Goal: Task Accomplishment & Management: Manage account settings

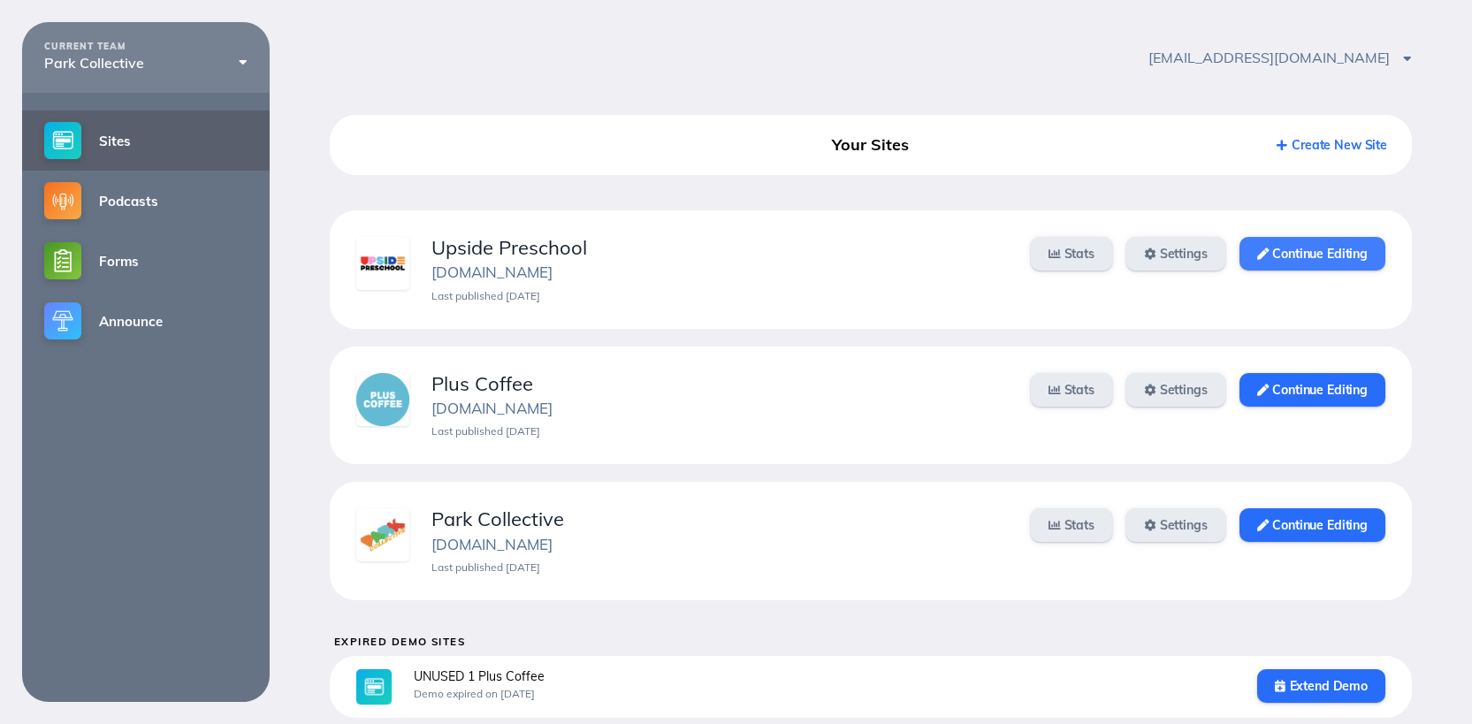
click at [1334, 262] on link "Continue Editing" at bounding box center [1313, 254] width 146 height 34
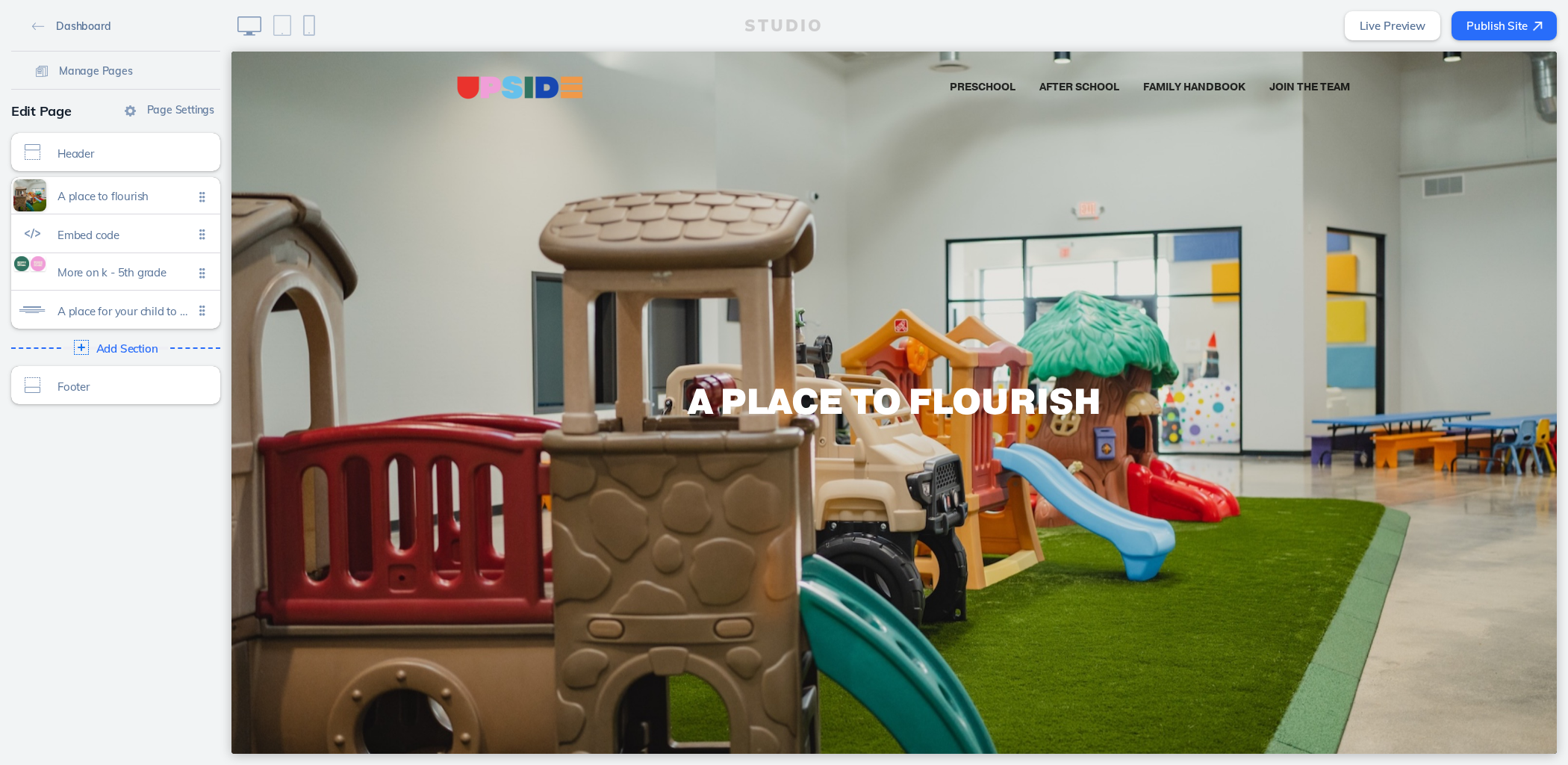
click at [37, 23] on link "Dashboard" at bounding box center [71, 25] width 90 height 23
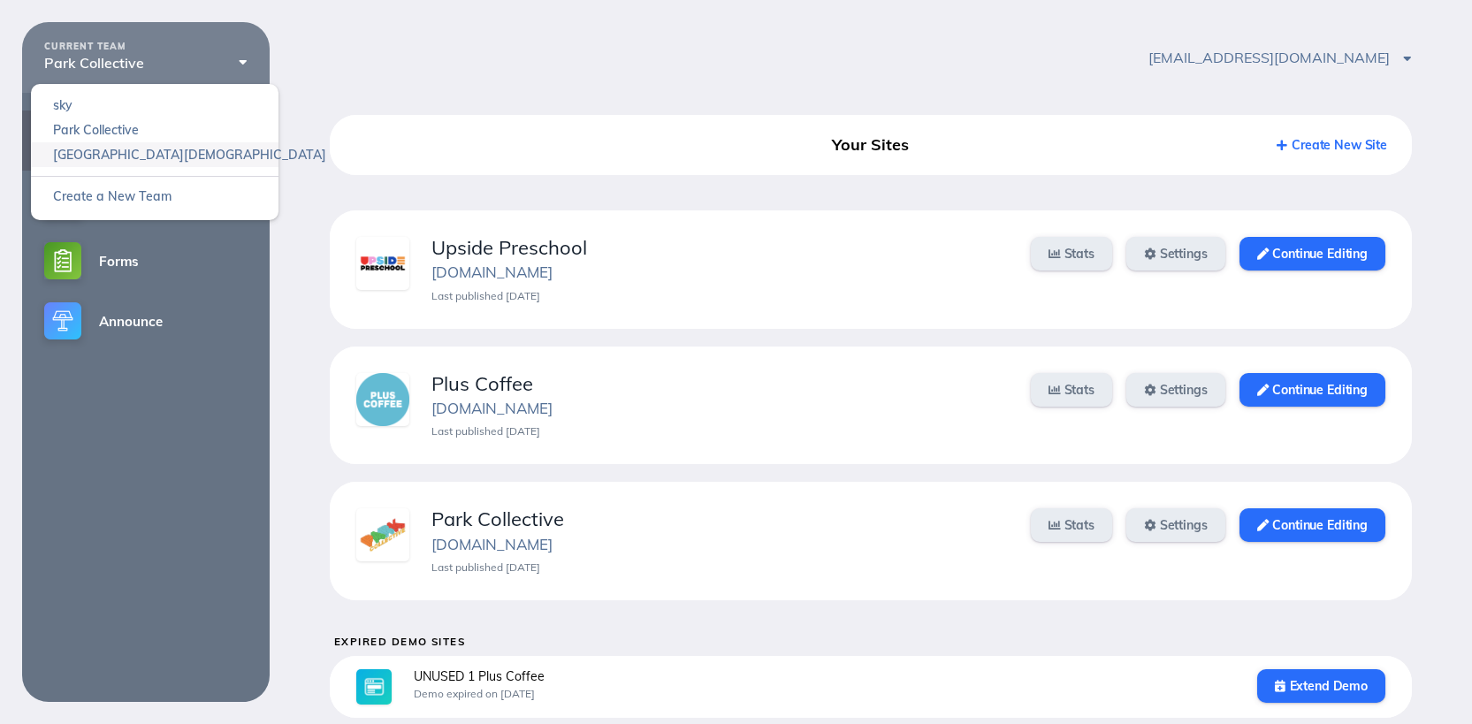
click at [132, 156] on link "Heights Church" at bounding box center [155, 154] width 248 height 25
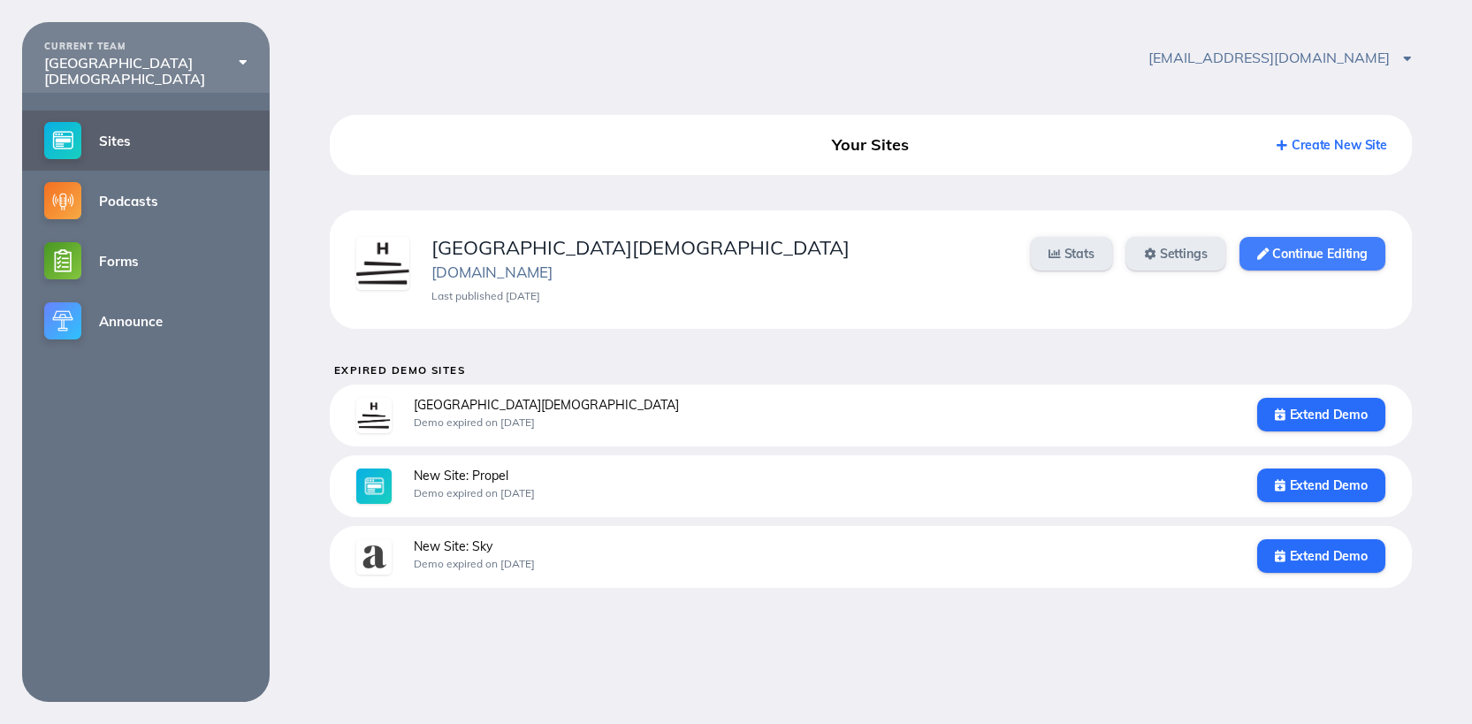
click at [1301, 257] on link "Continue Editing" at bounding box center [1313, 254] width 146 height 34
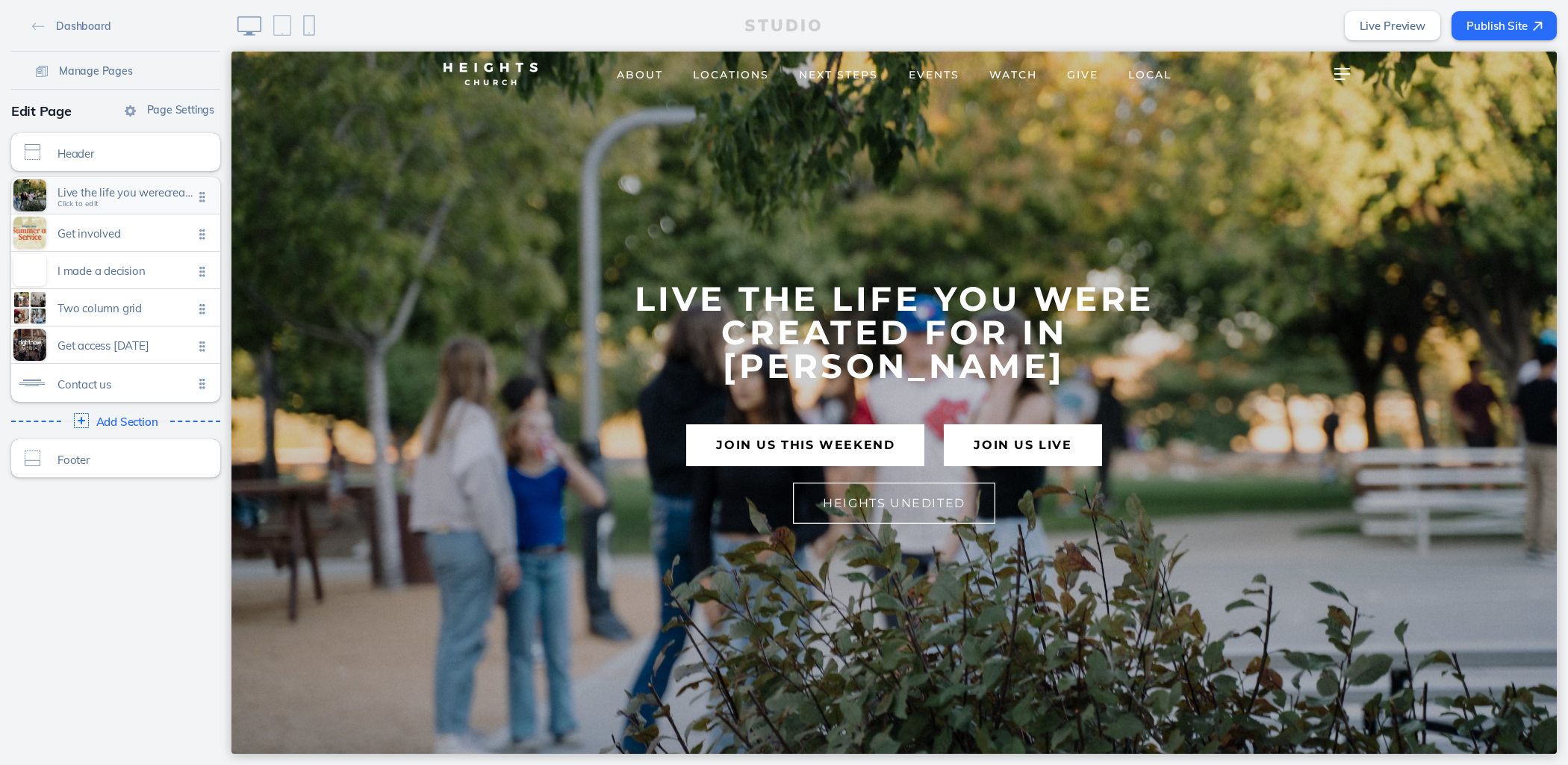
click at [100, 212] on div "Live the life you werecreated for in jesus Click to edit" at bounding box center [116, 195] width 209 height 36
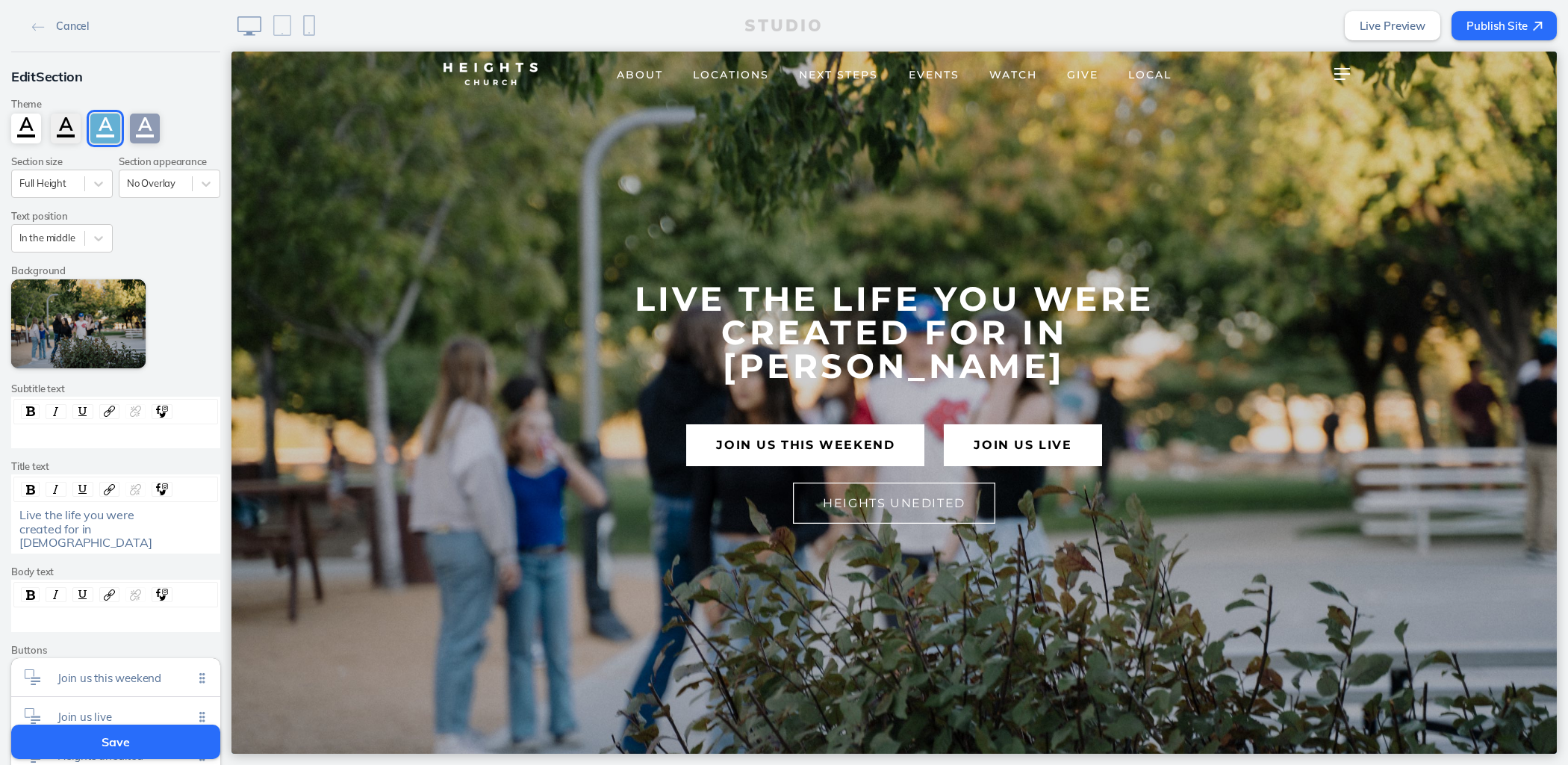
click at [57, 13] on div "Cancel" at bounding box center [116, 25] width 209 height 52
click at [66, 20] on span "Cancel" at bounding box center [72, 26] width 33 height 14
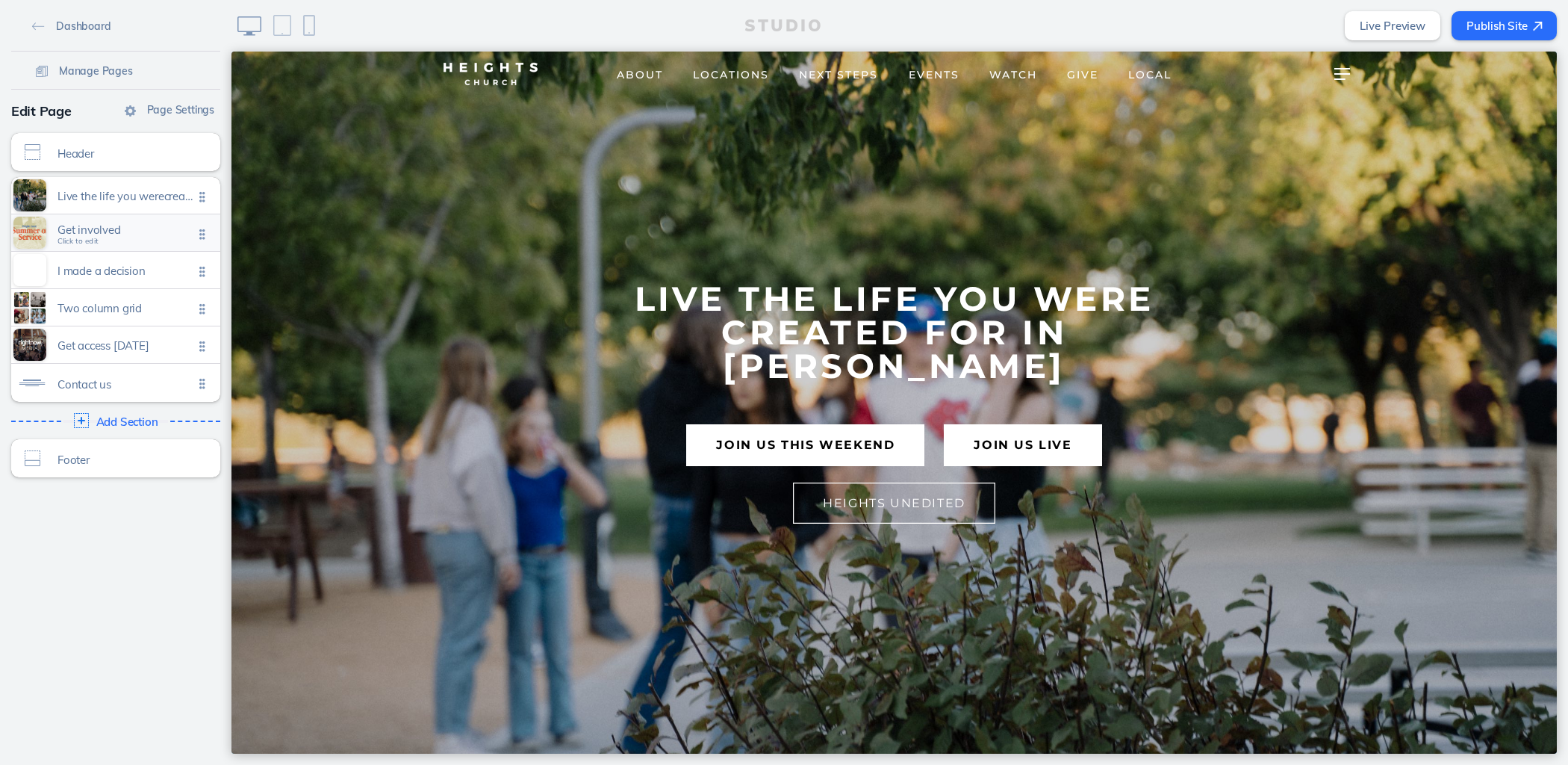
click at [105, 220] on div "Get involved Click to edit" at bounding box center [116, 232] width 209 height 36
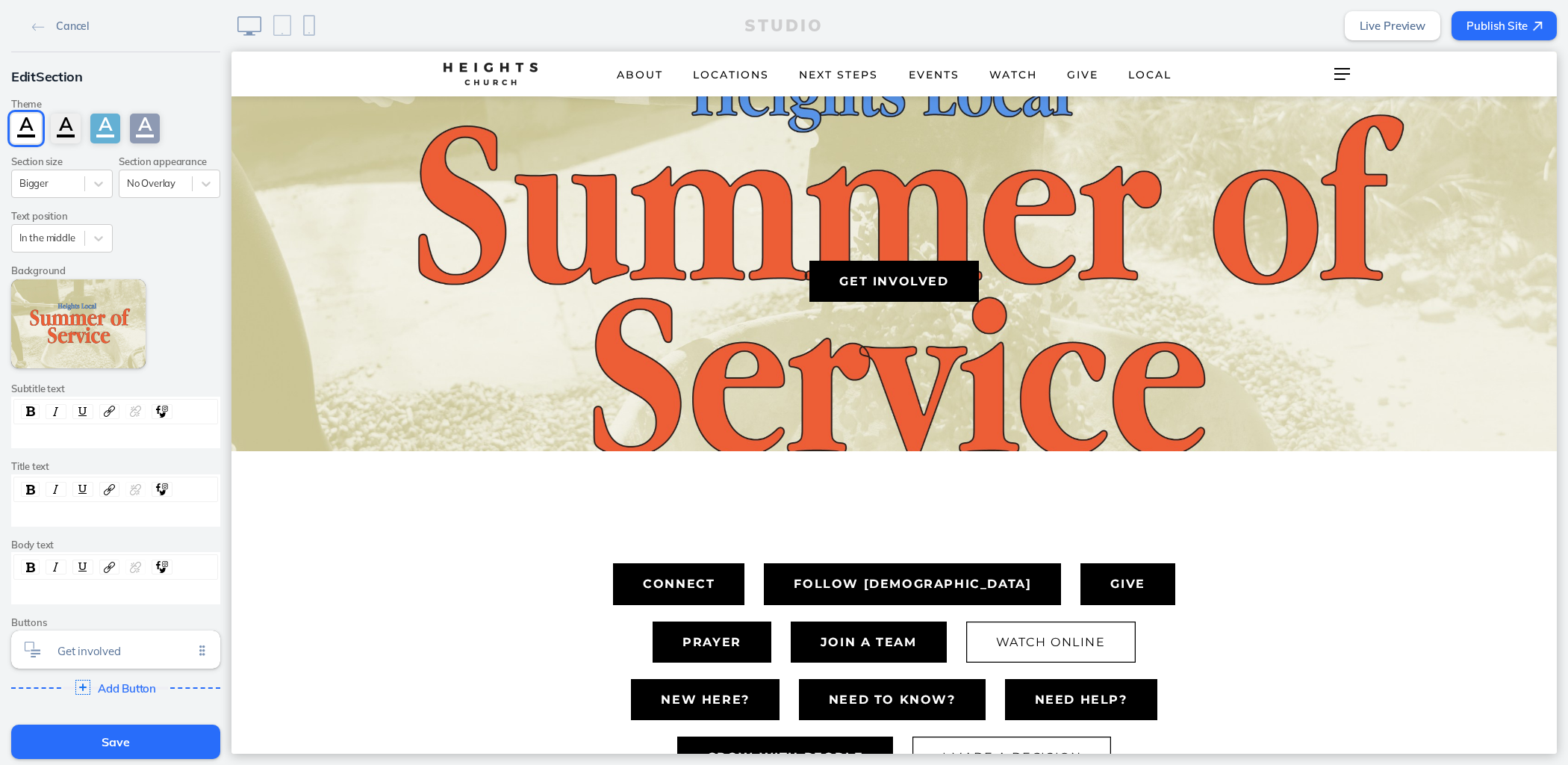
scroll to position [128, 0]
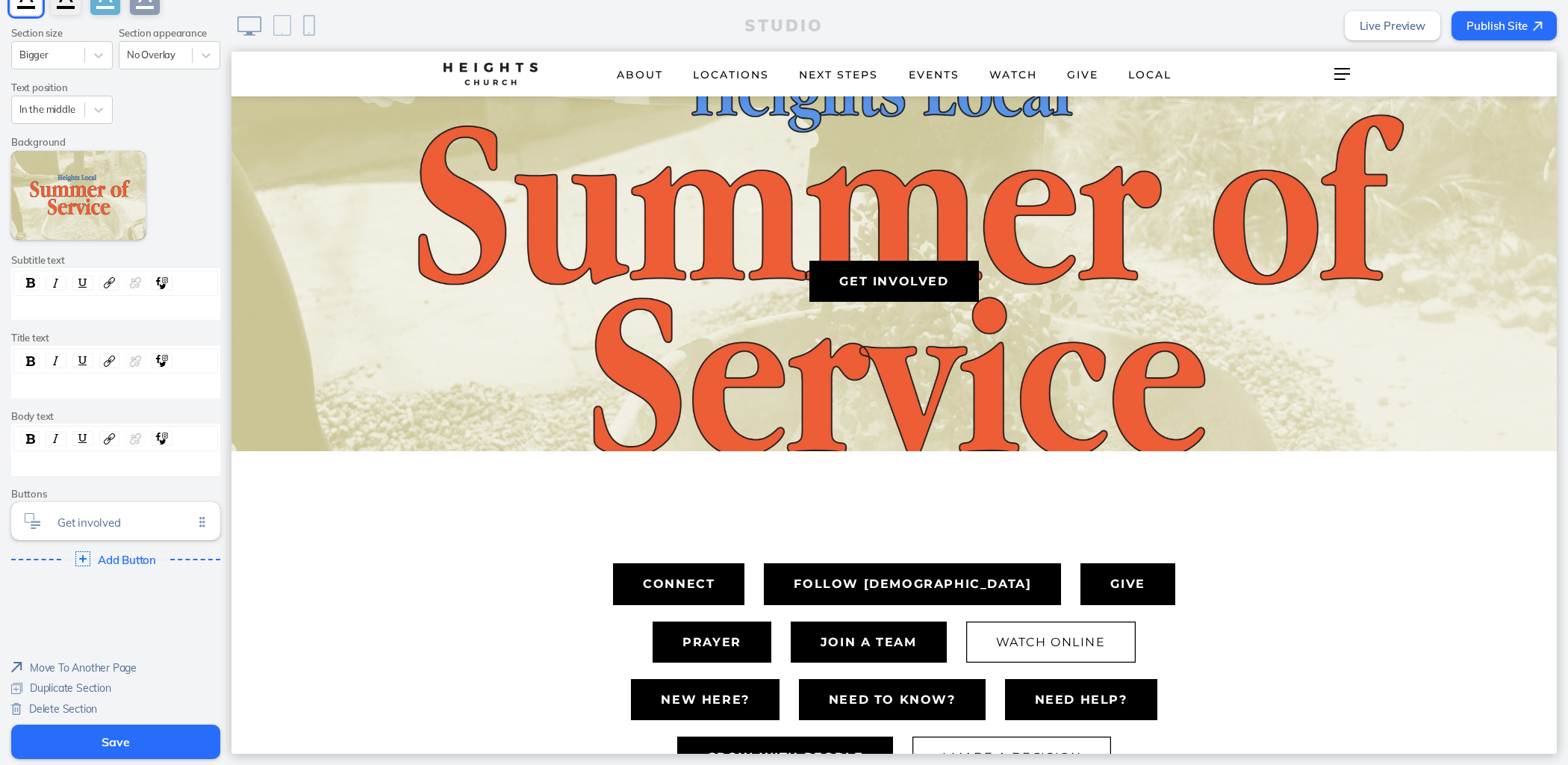
click at [134, 662] on span "Move To Another Page" at bounding box center [83, 668] width 106 height 14
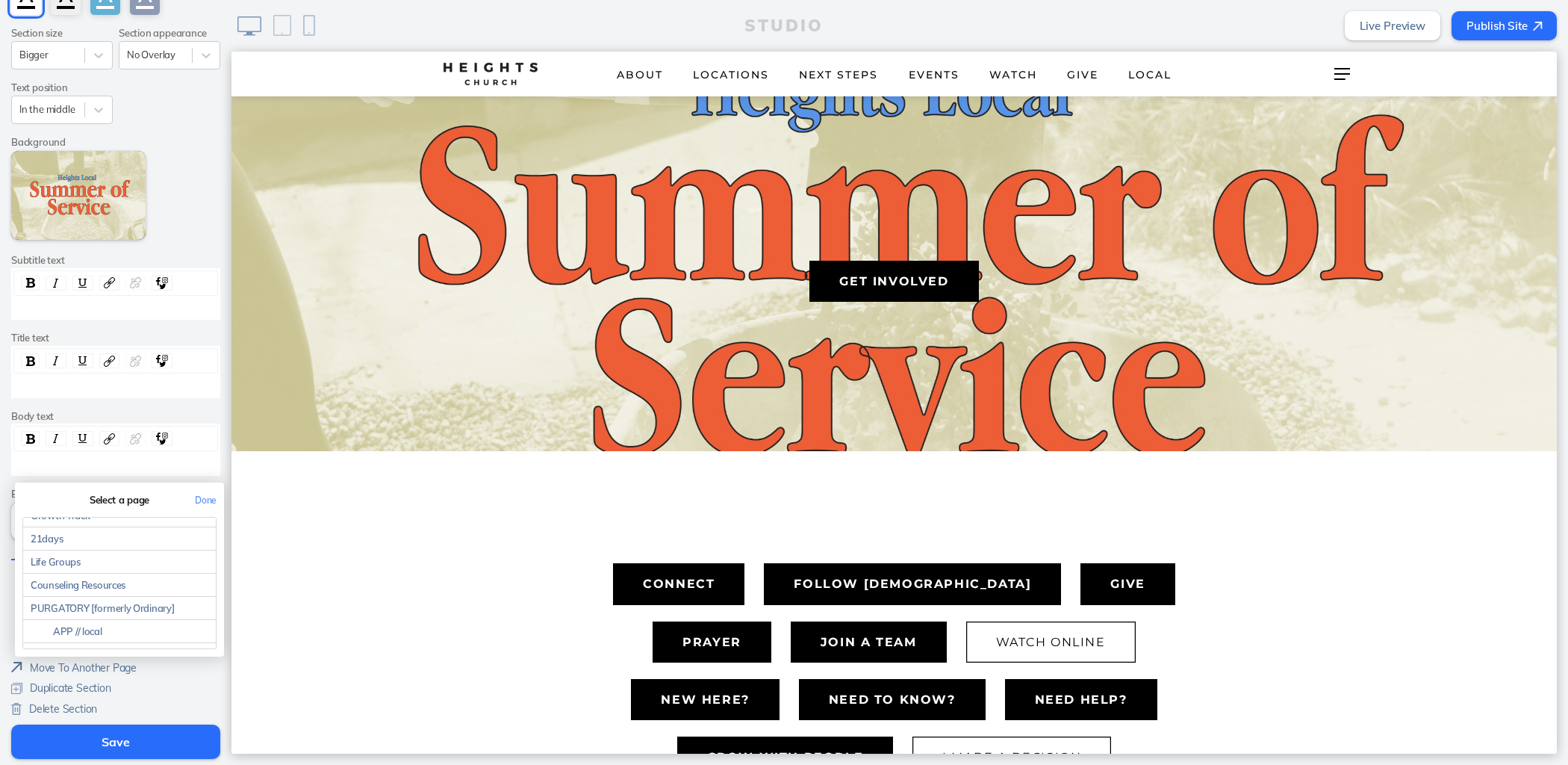
scroll to position [2039, 0]
click at [123, 584] on link "PURGATORY [formerly Ordinary]" at bounding box center [119, 595] width 193 height 23
click at [201, 490] on button "Done" at bounding box center [205, 500] width 36 height 34
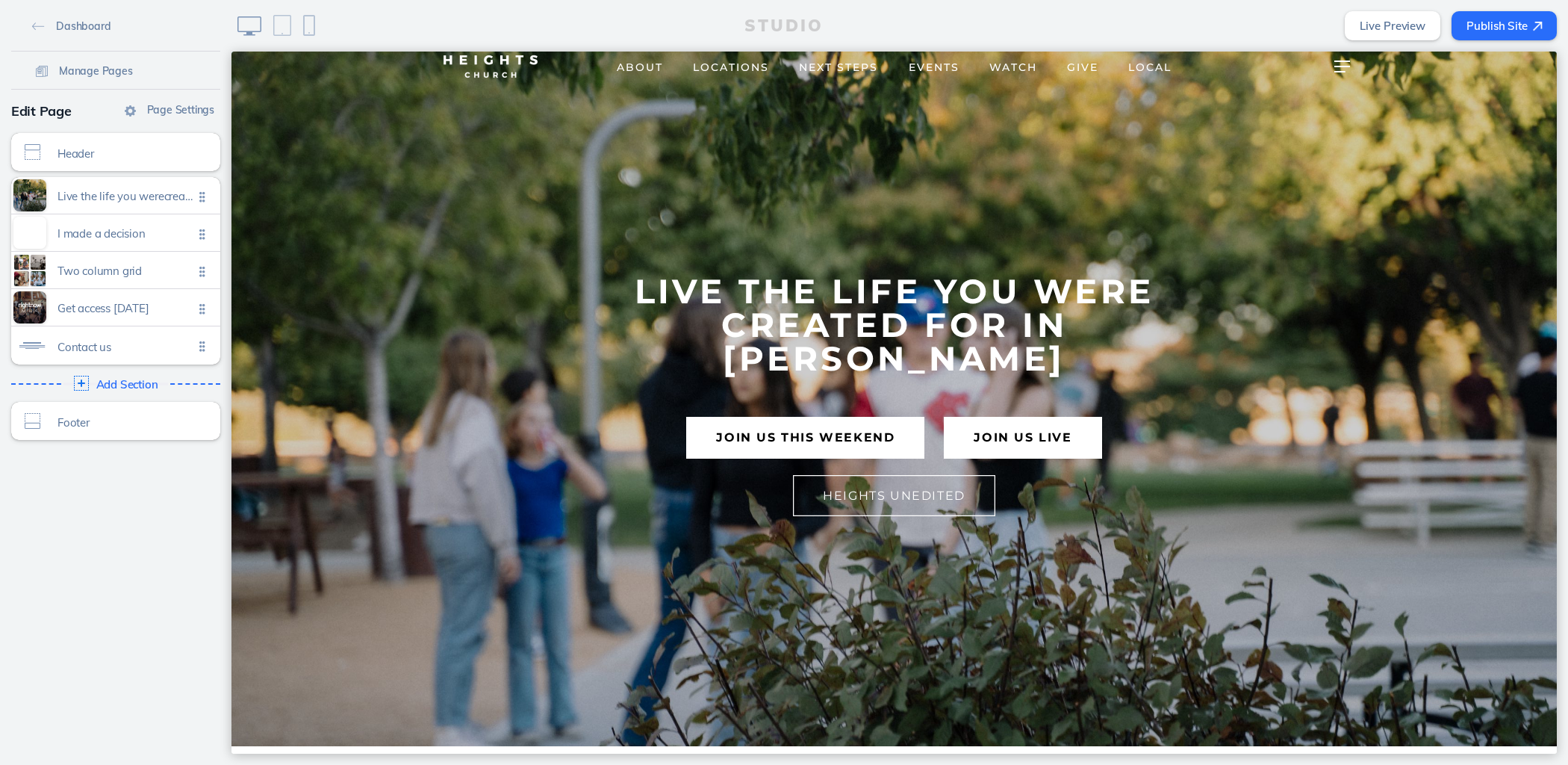
scroll to position [0, 0]
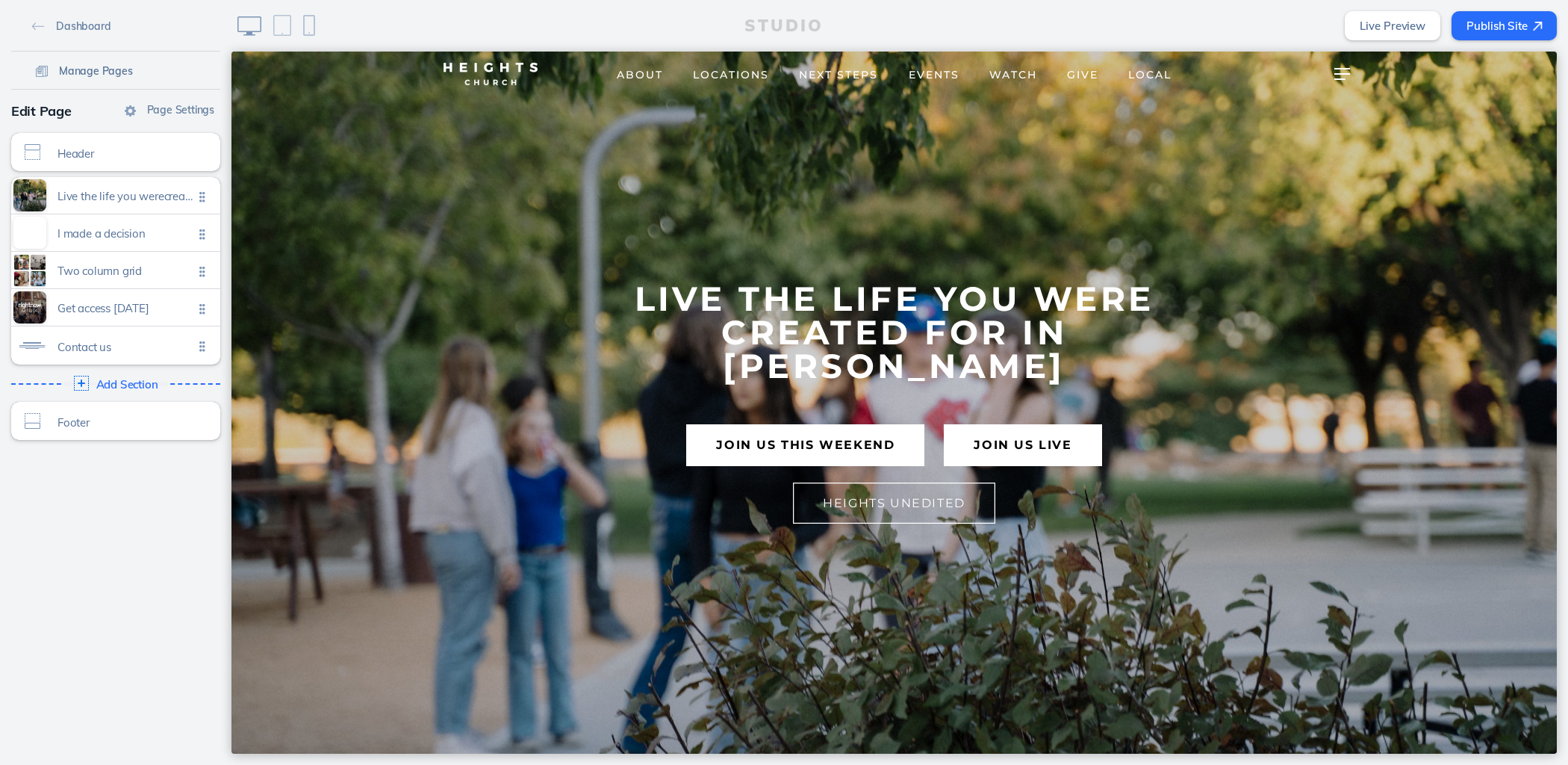
click at [96, 67] on span "Manage Pages" at bounding box center [96, 71] width 74 height 14
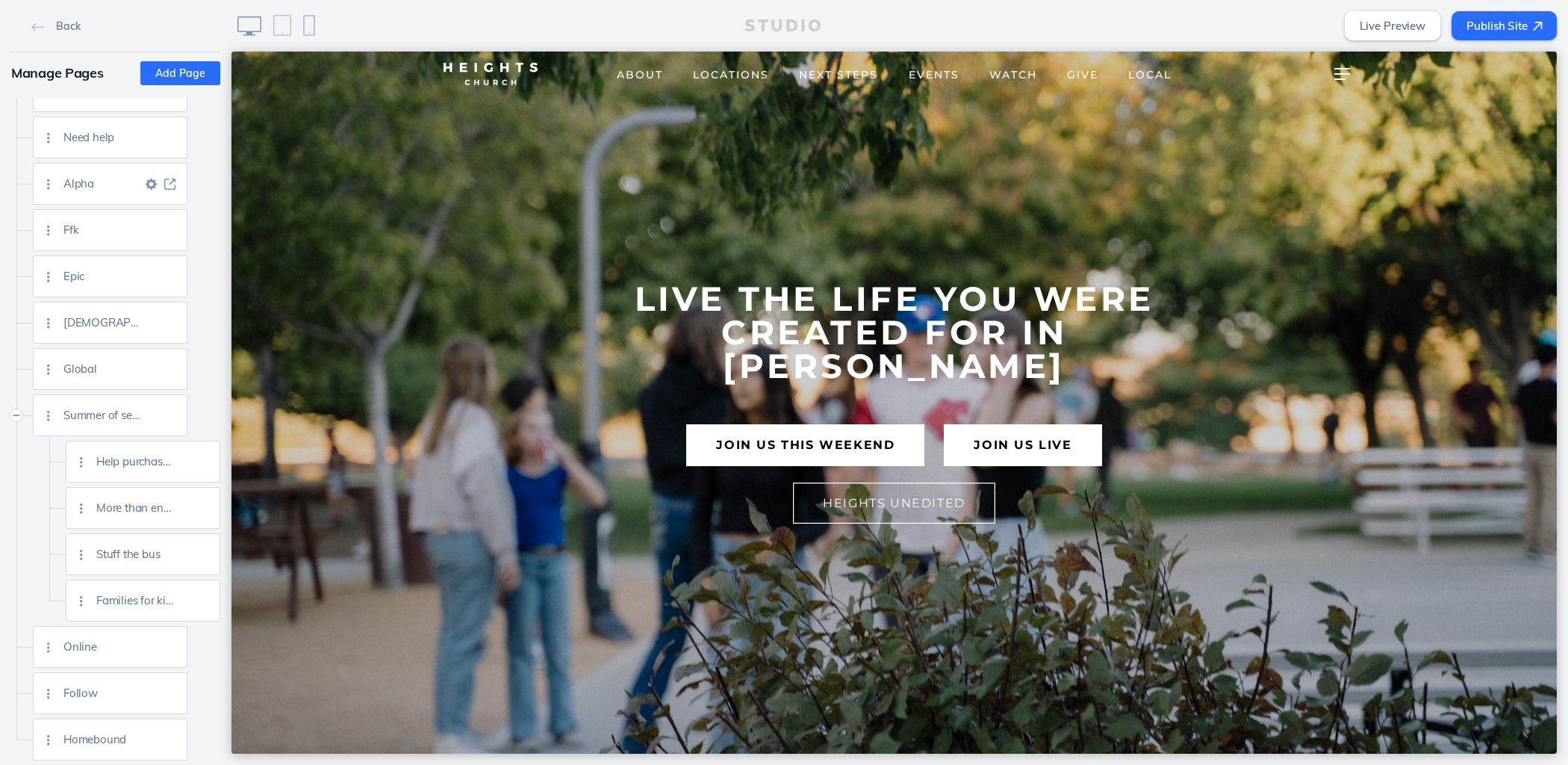
scroll to position [4210, 0]
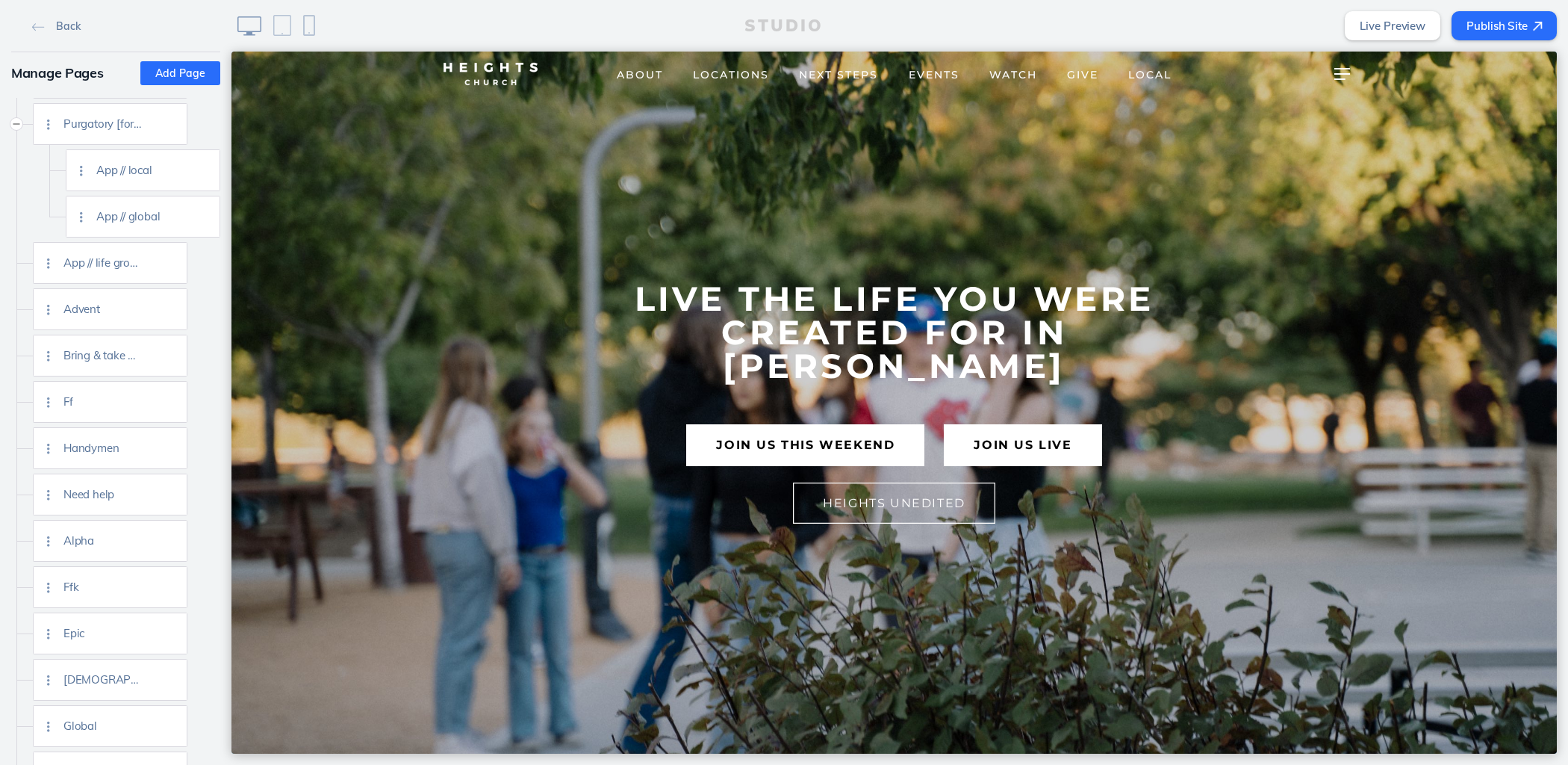
click at [1132, 68] on link "Local" at bounding box center [1149, 73] width 73 height 26
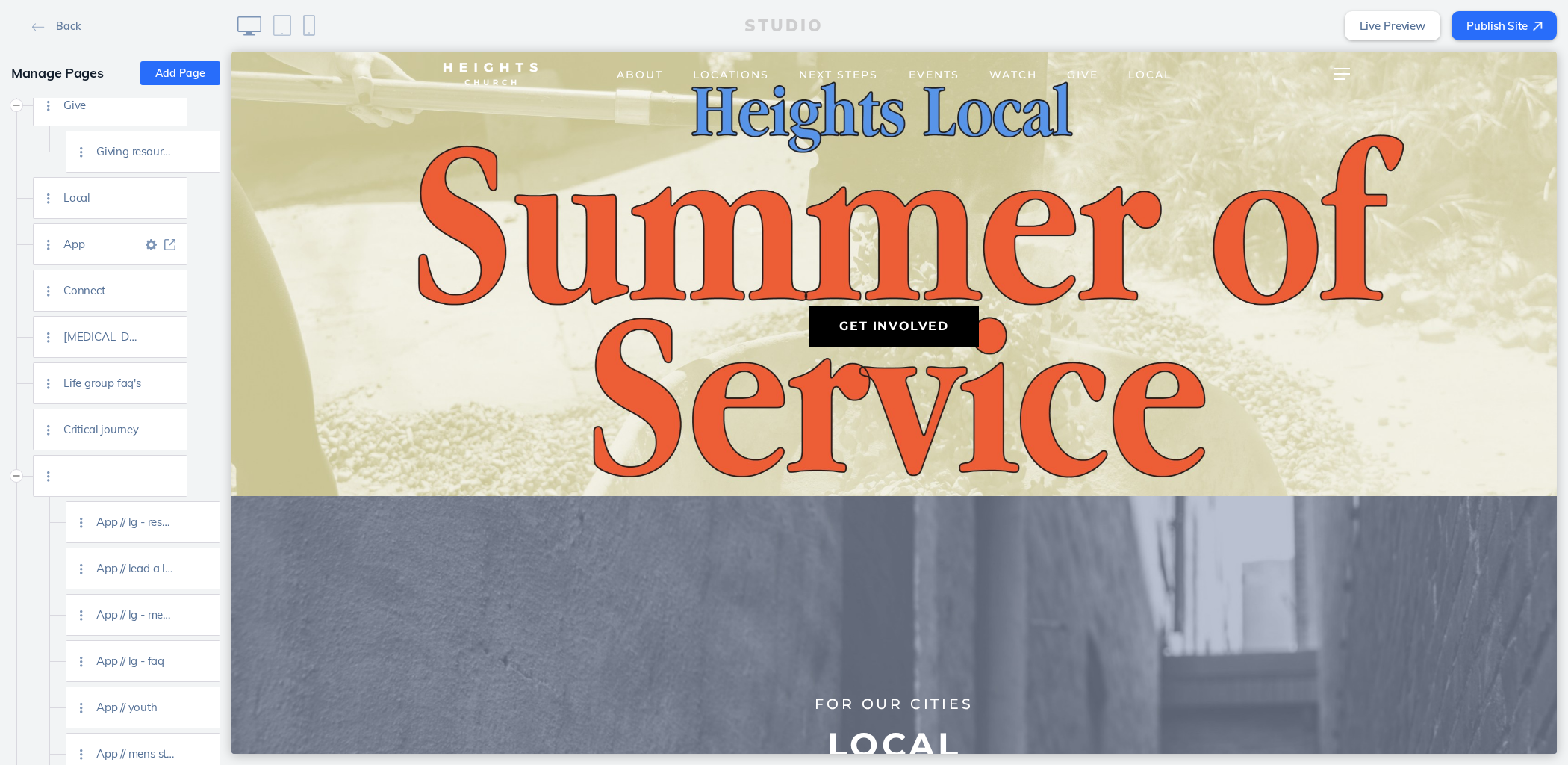
scroll to position [898, 0]
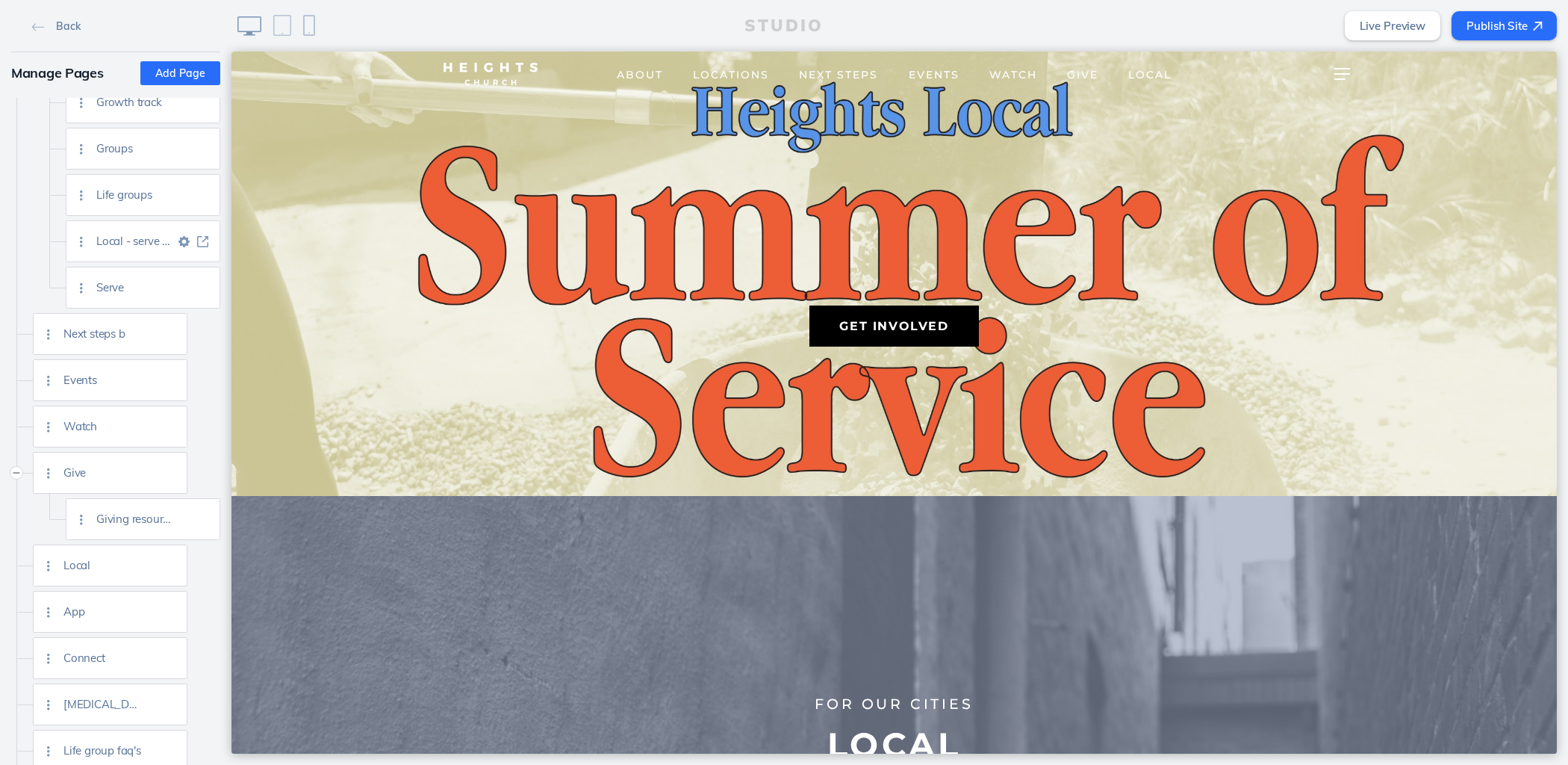
click at [206, 242] on img at bounding box center [202, 241] width 11 height 11
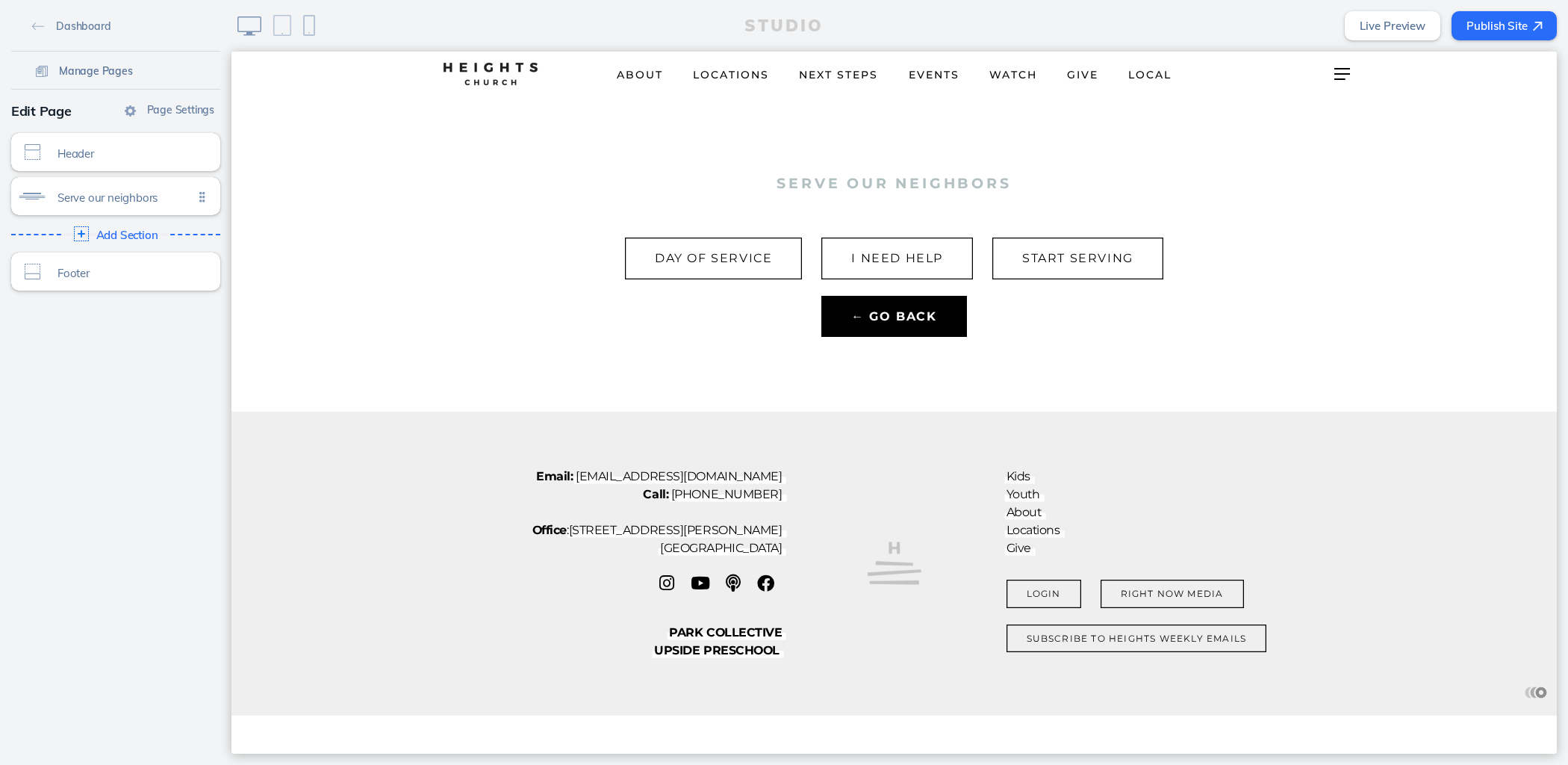
click at [92, 77] on link "Manage Pages" at bounding box center [84, 70] width 109 height 23
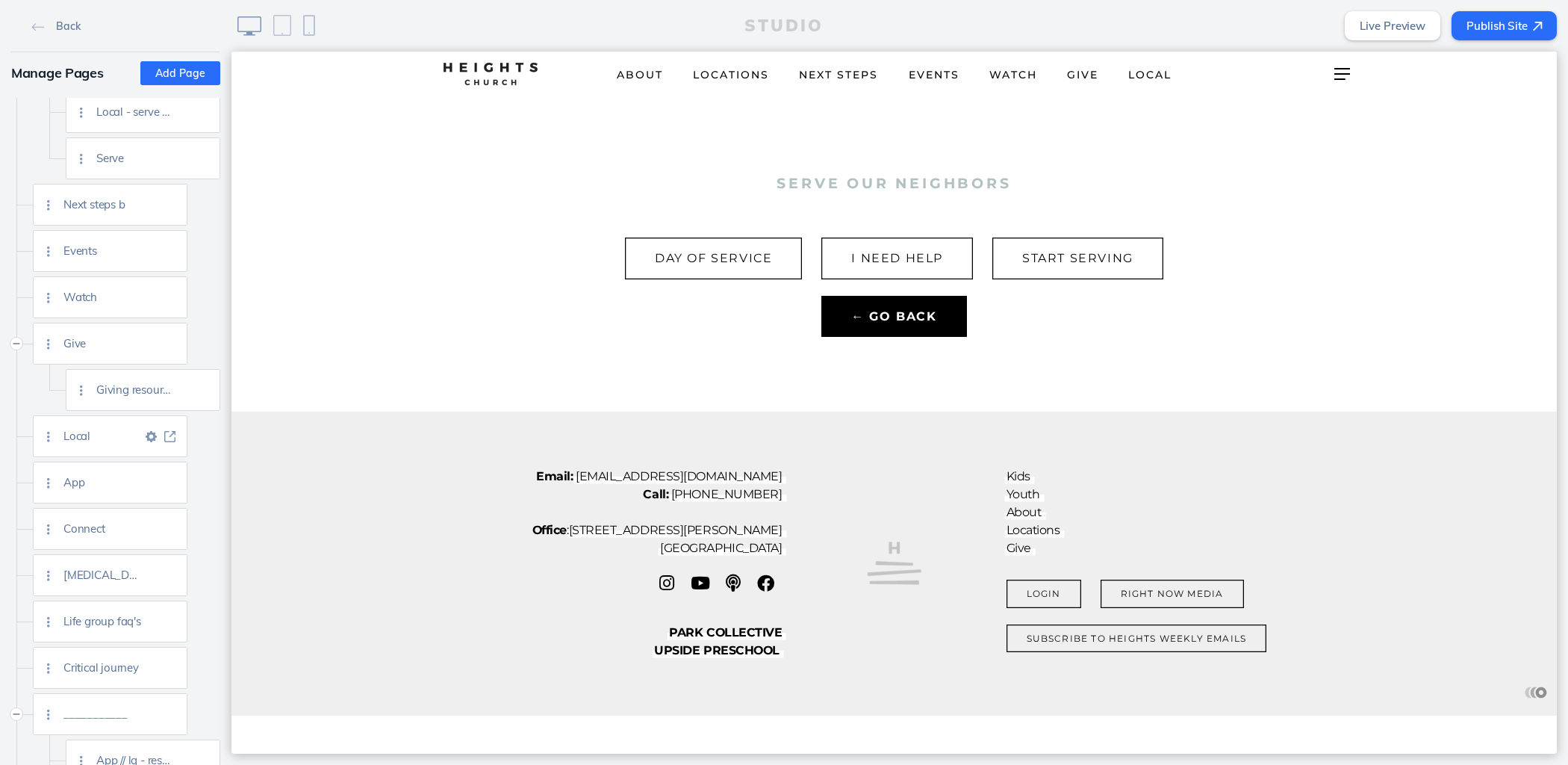
scroll to position [1028, 3]
click at [164, 426] on div "Local" at bounding box center [125, 437] width 123 height 41
click at [165, 431] on img at bounding box center [170, 436] width 11 height 11
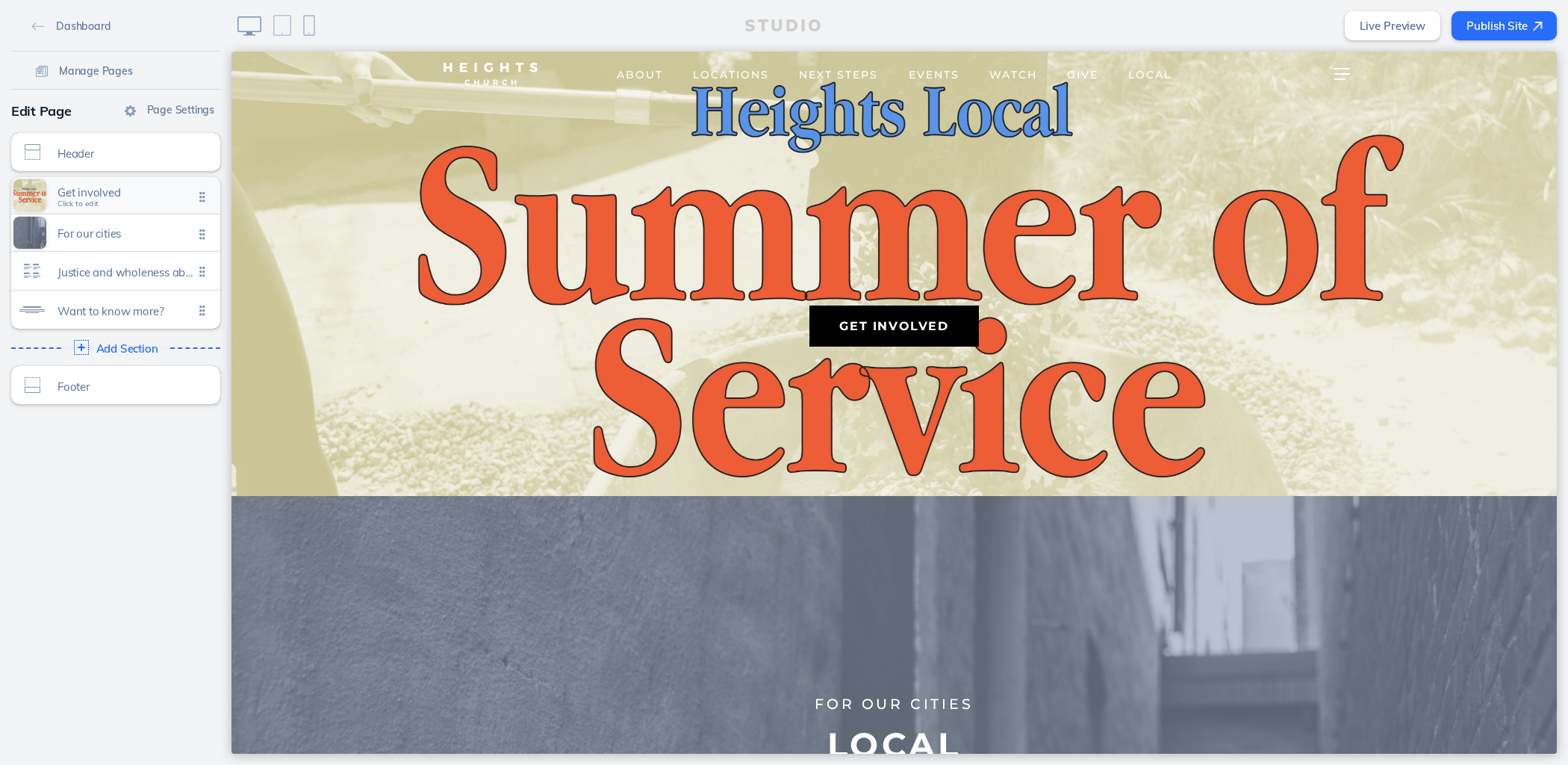
click at [126, 195] on span "Get involved" at bounding box center [125, 192] width 136 height 13
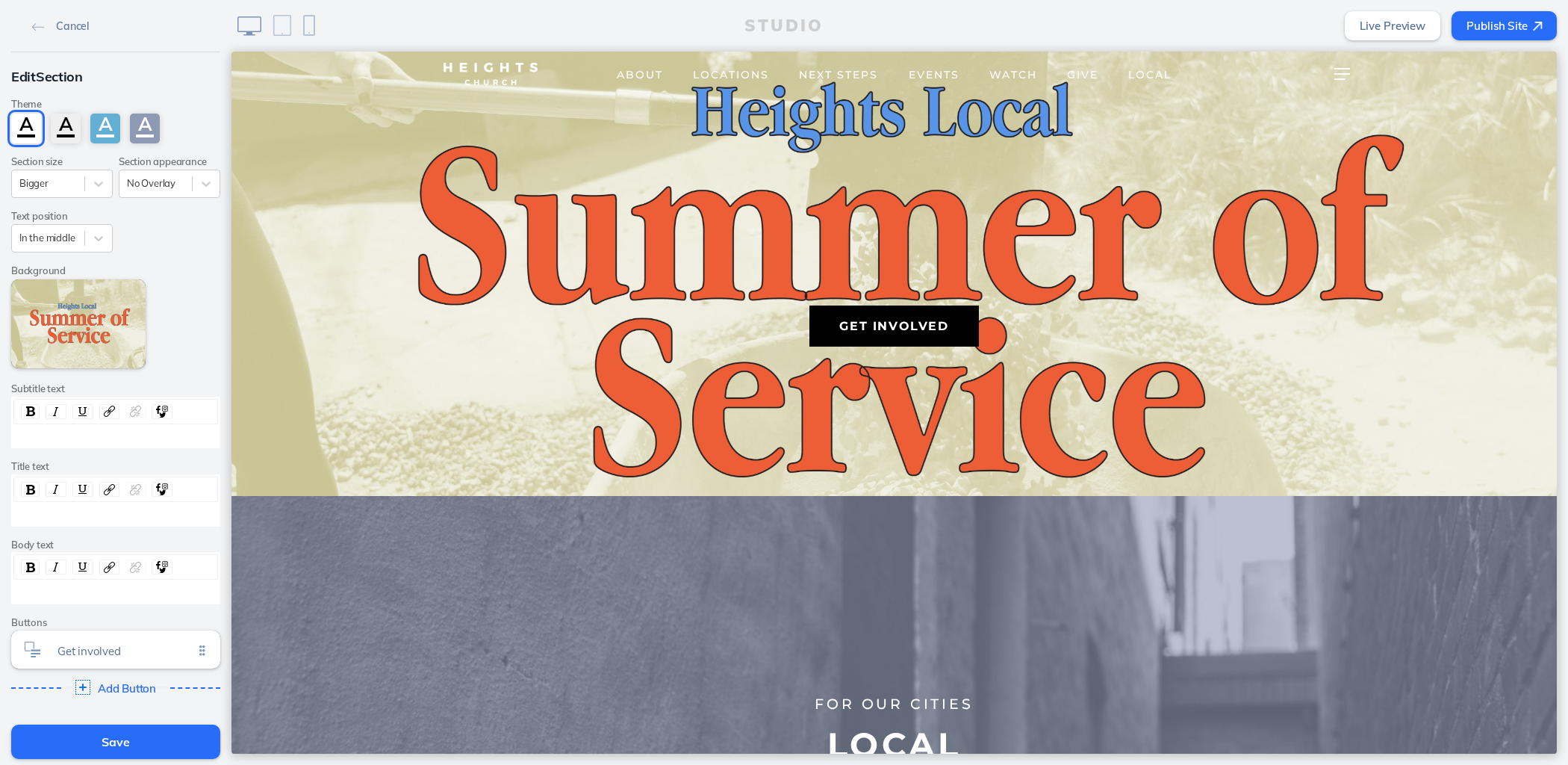
scroll to position [128, 0]
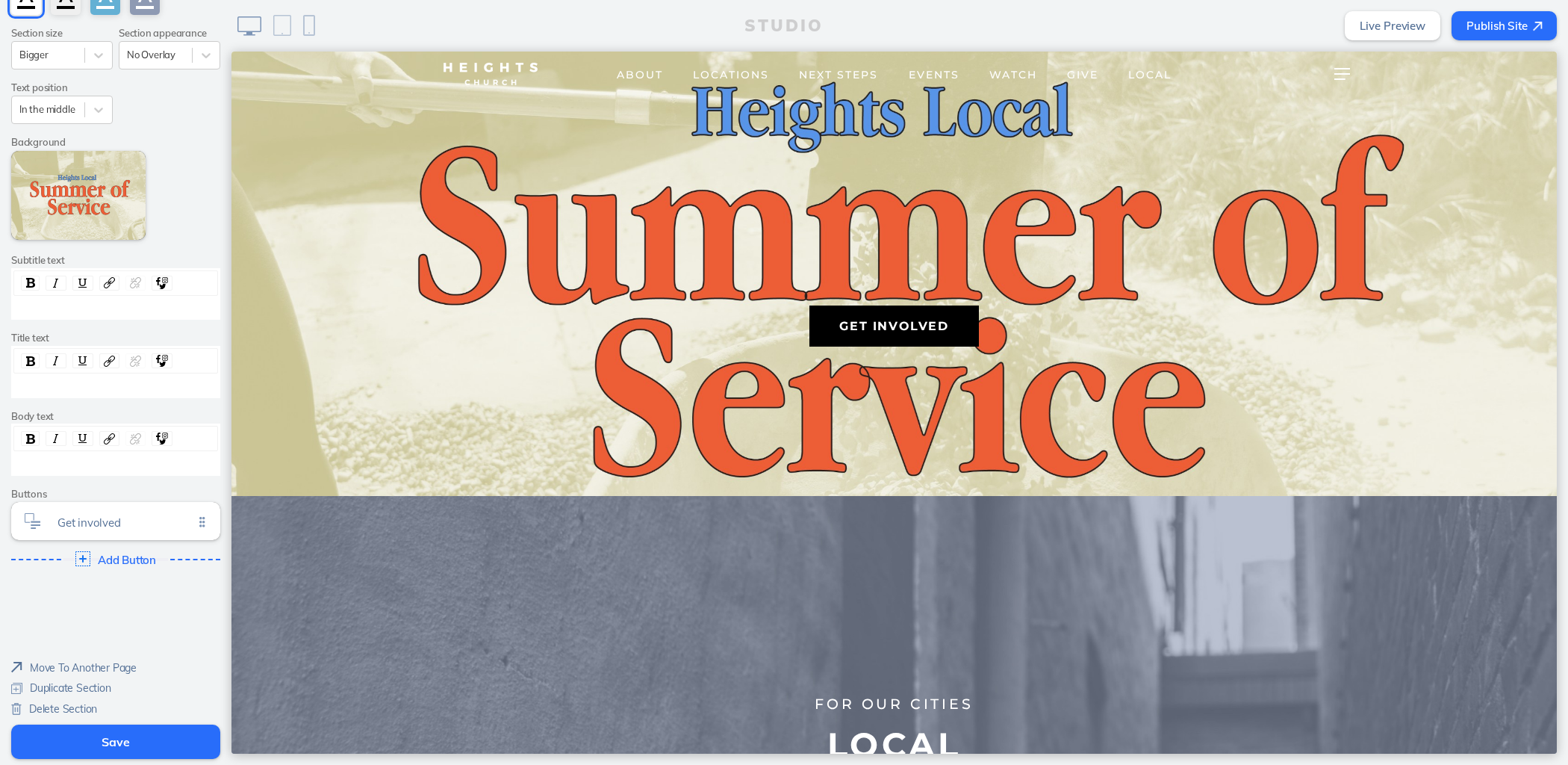
click at [117, 665] on span "Move To Another Page" at bounding box center [83, 668] width 106 height 14
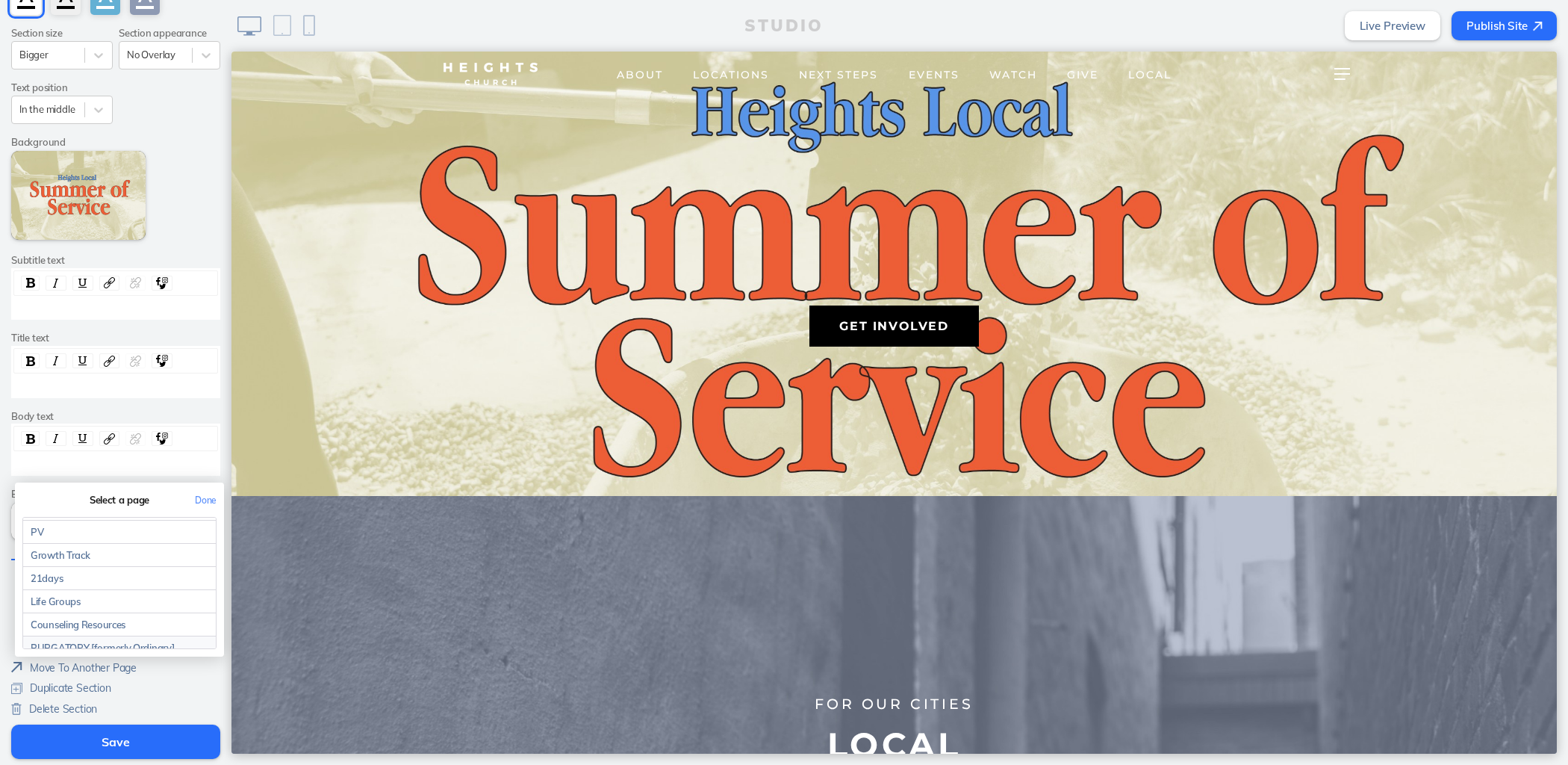
click at [133, 636] on link "PURGATORY [formerly Ordinary]" at bounding box center [119, 647] width 193 height 23
click at [211, 501] on button "Done" at bounding box center [205, 500] width 36 height 34
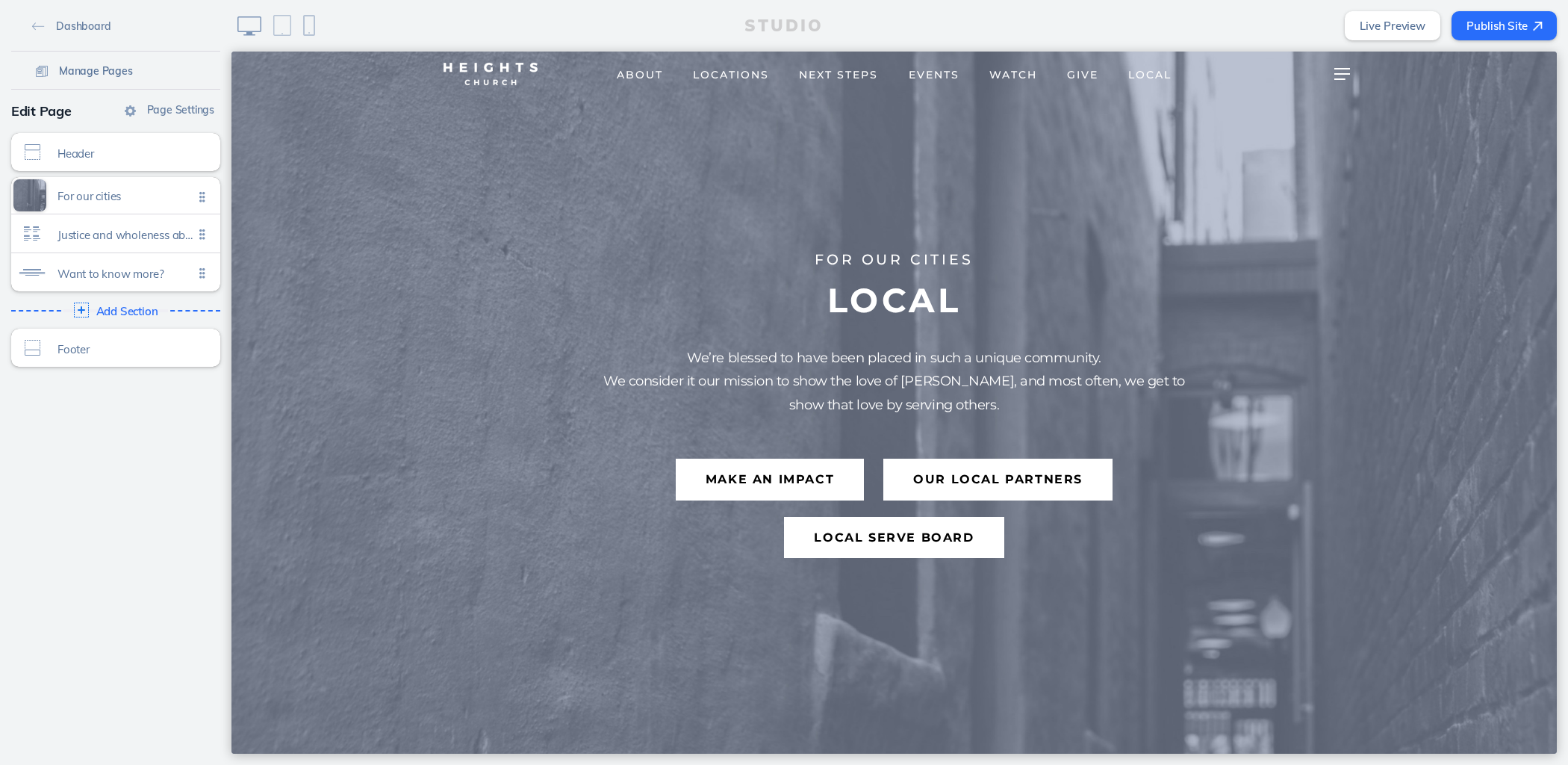
click at [84, 68] on span "Manage Pages" at bounding box center [96, 71] width 74 height 14
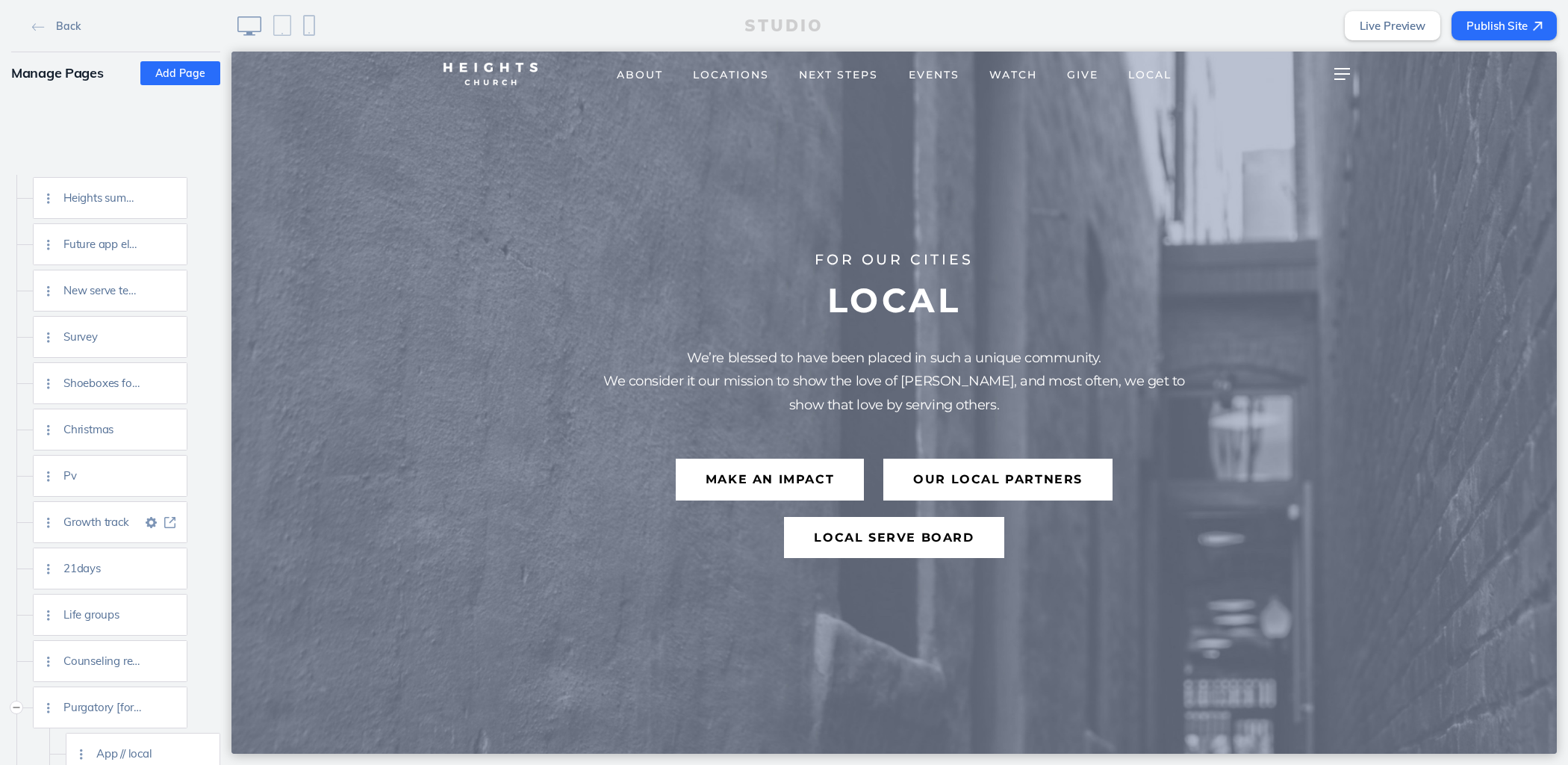
scroll to position [3939, 0]
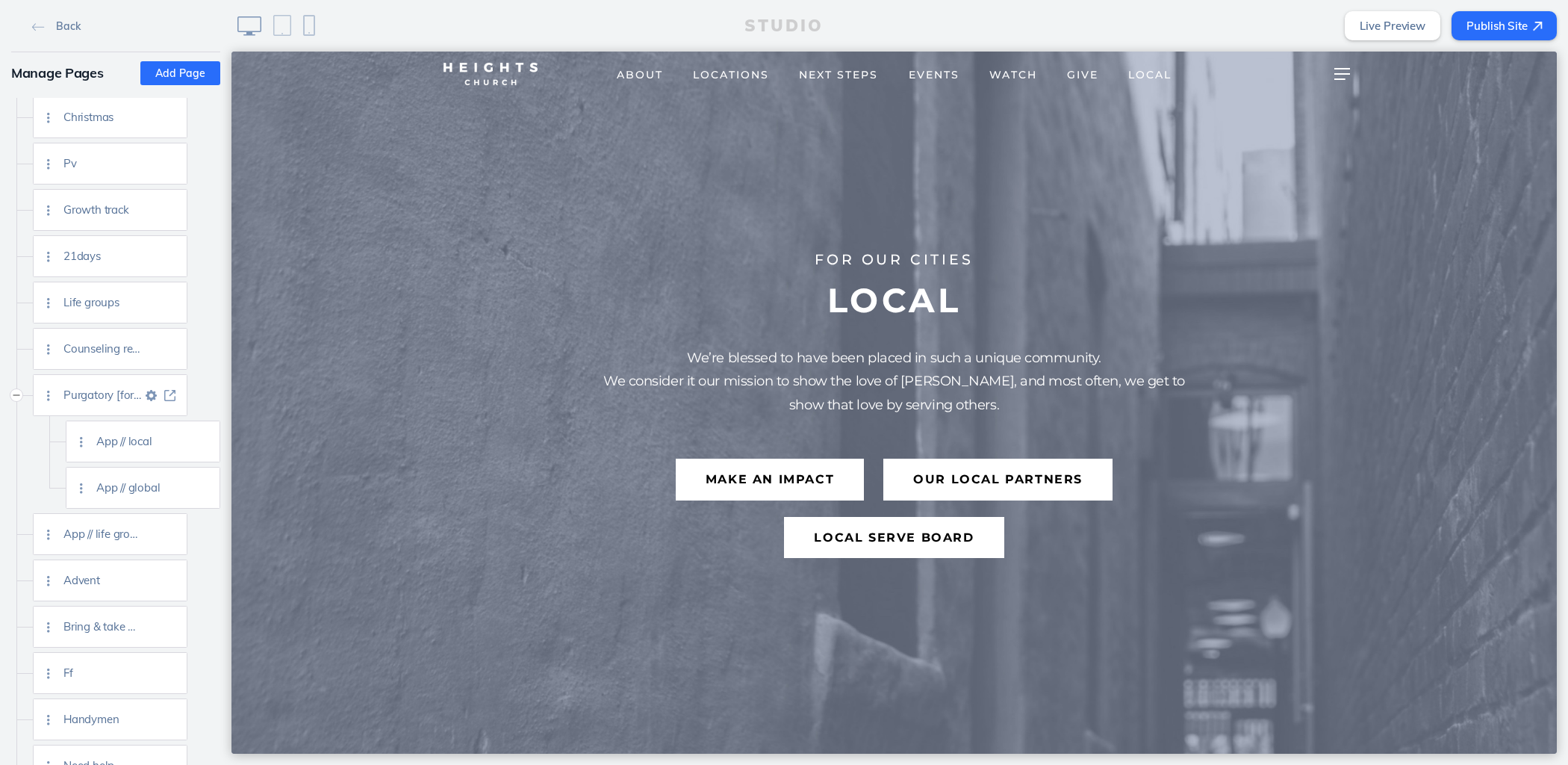
click at [171, 387] on div "Purgatory [formerly ordinary]" at bounding box center [125, 395] width 123 height 41
click at [170, 393] on img at bounding box center [170, 395] width 11 height 11
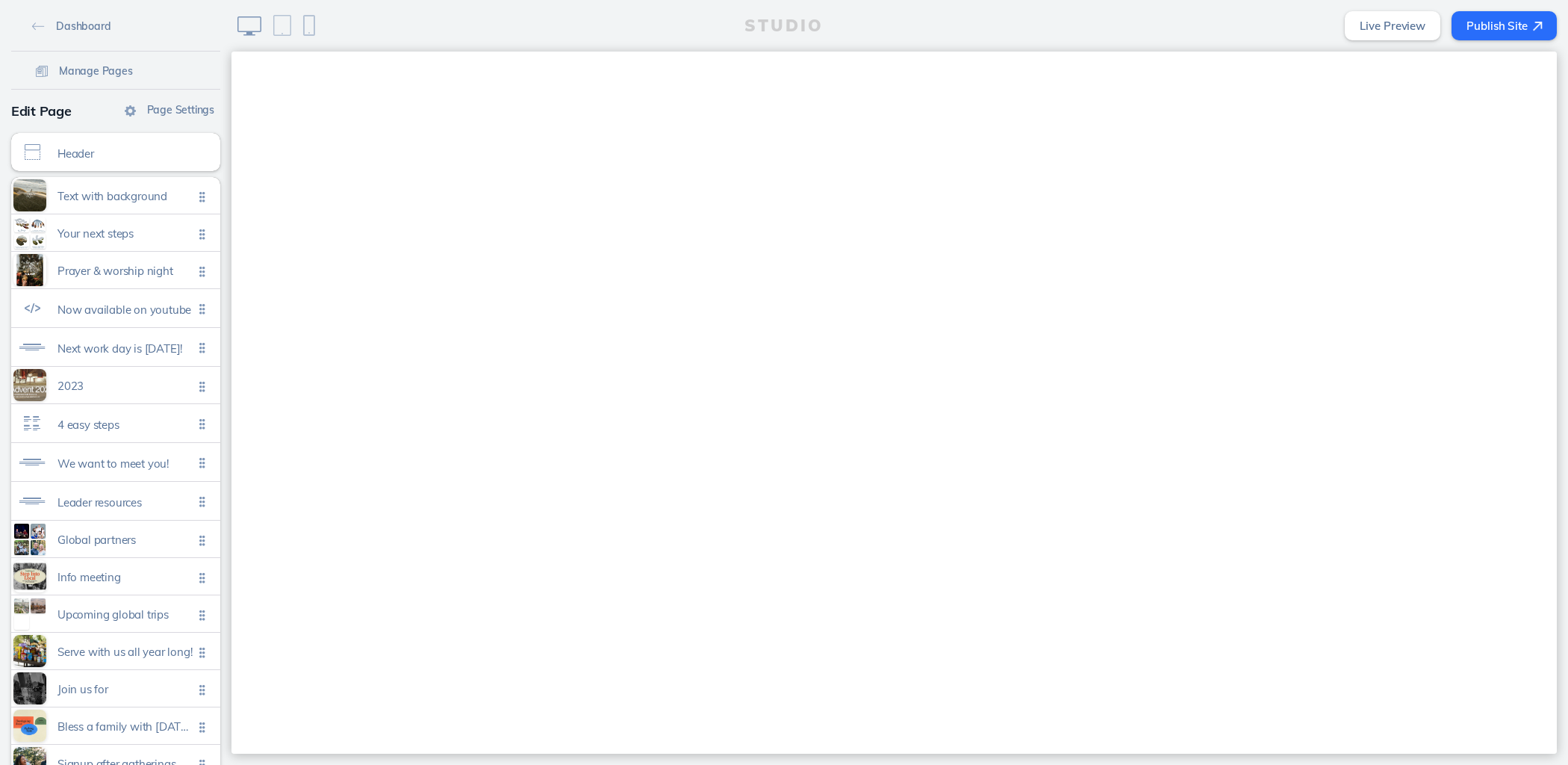
scroll to position [815, 0]
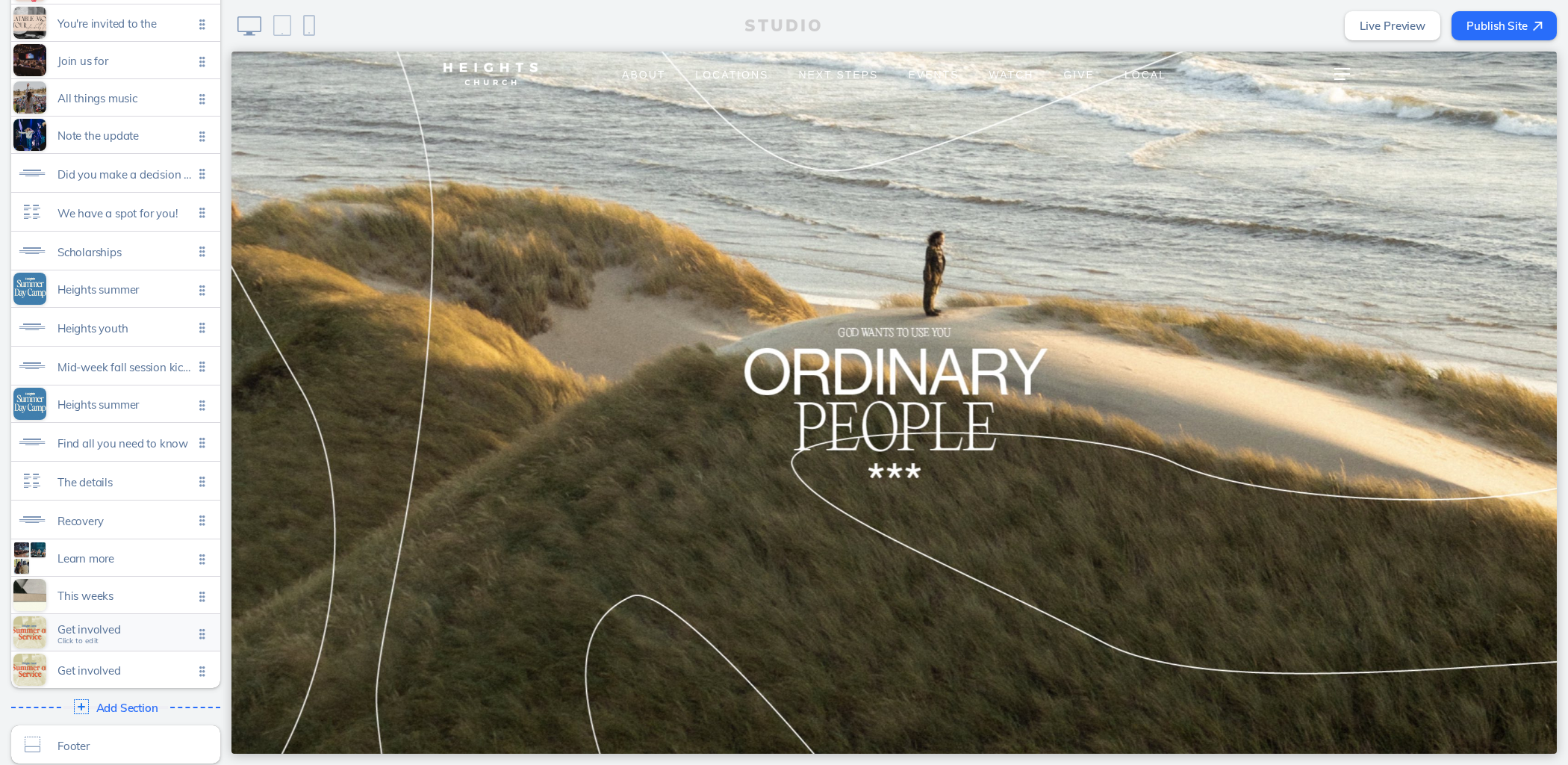
click at [100, 623] on span "Get involved" at bounding box center [125, 629] width 136 height 13
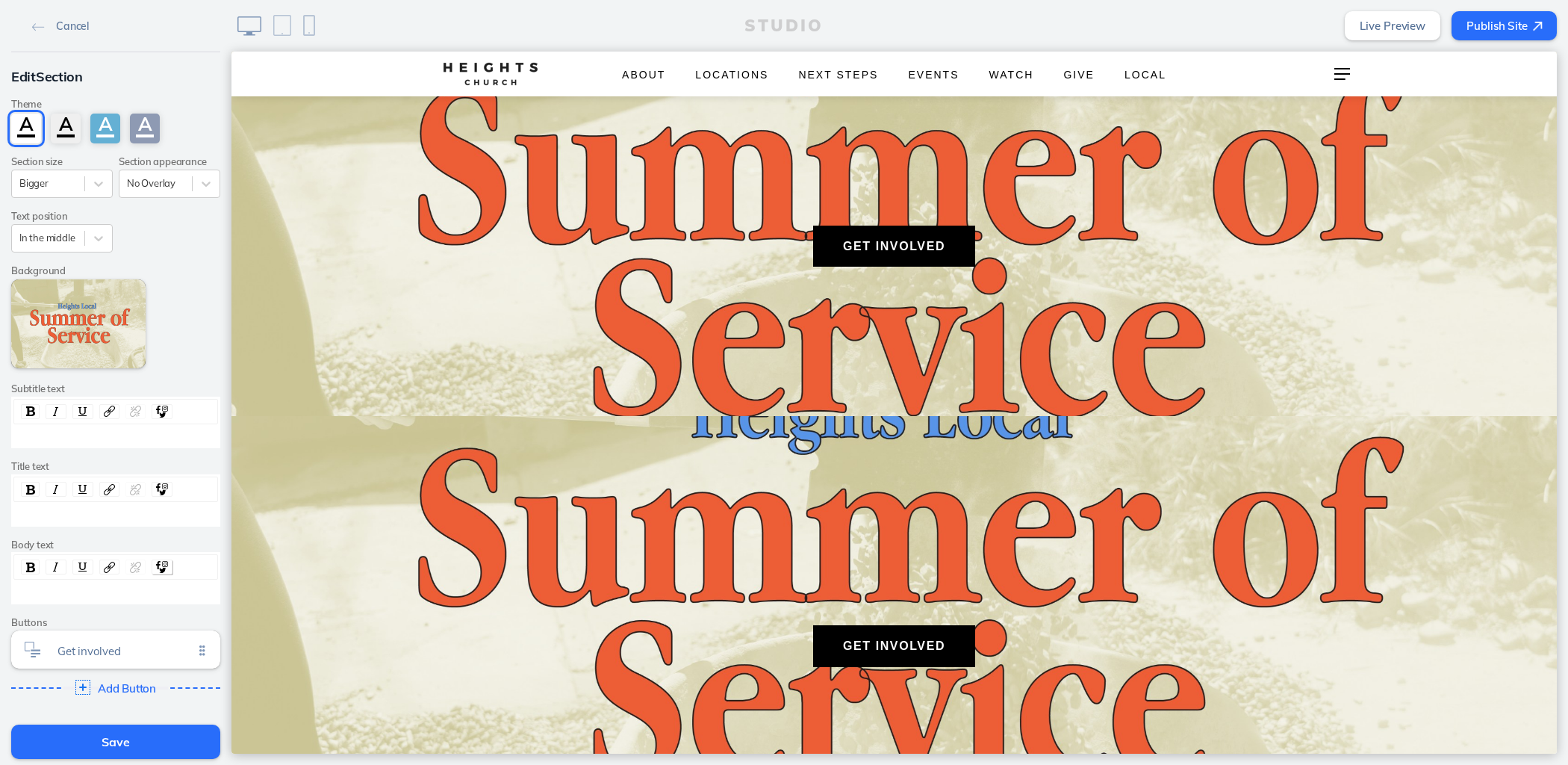
scroll to position [128, 0]
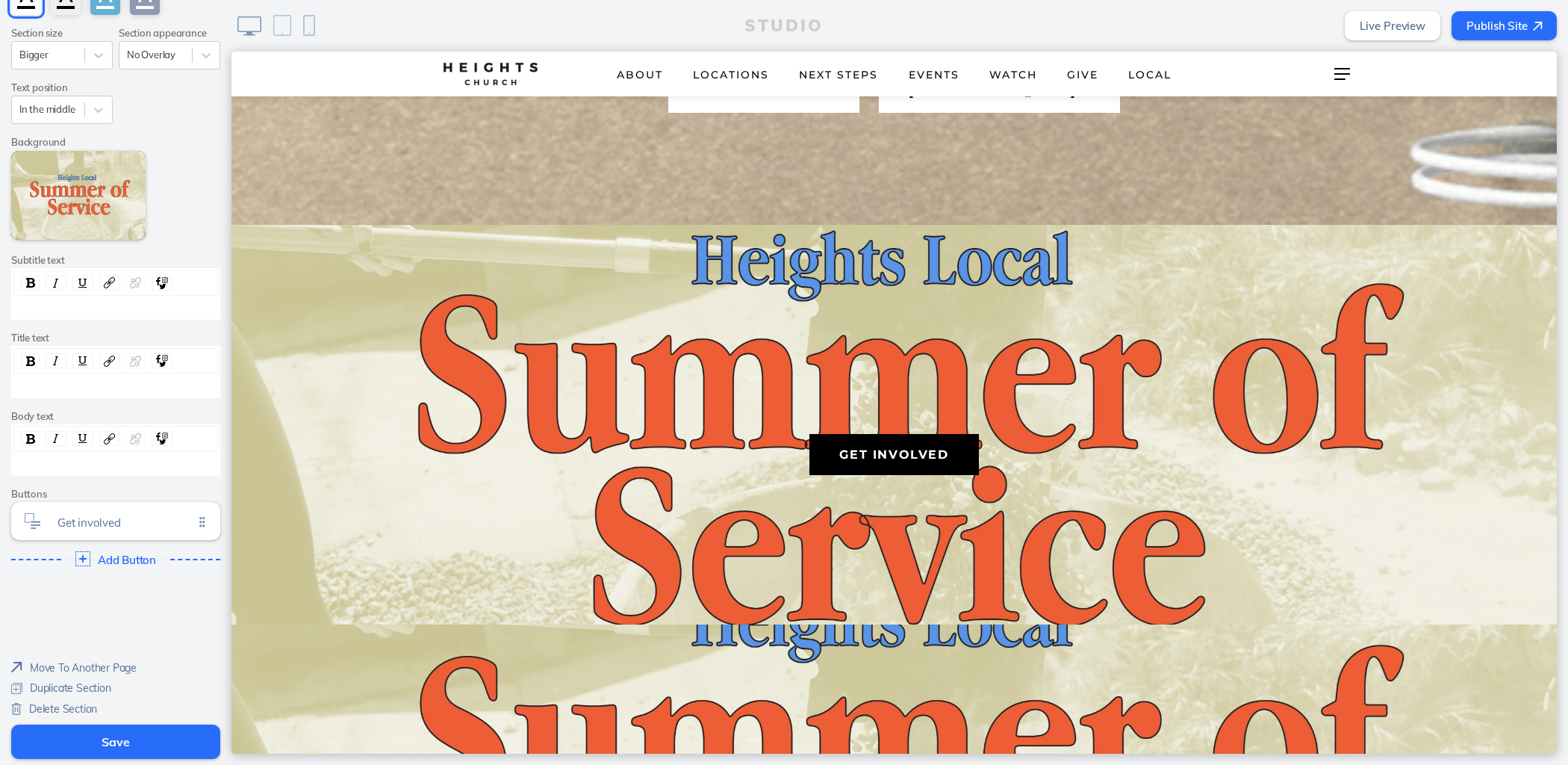
click at [63, 708] on span "Delete Section" at bounding box center [62, 708] width 68 height 14
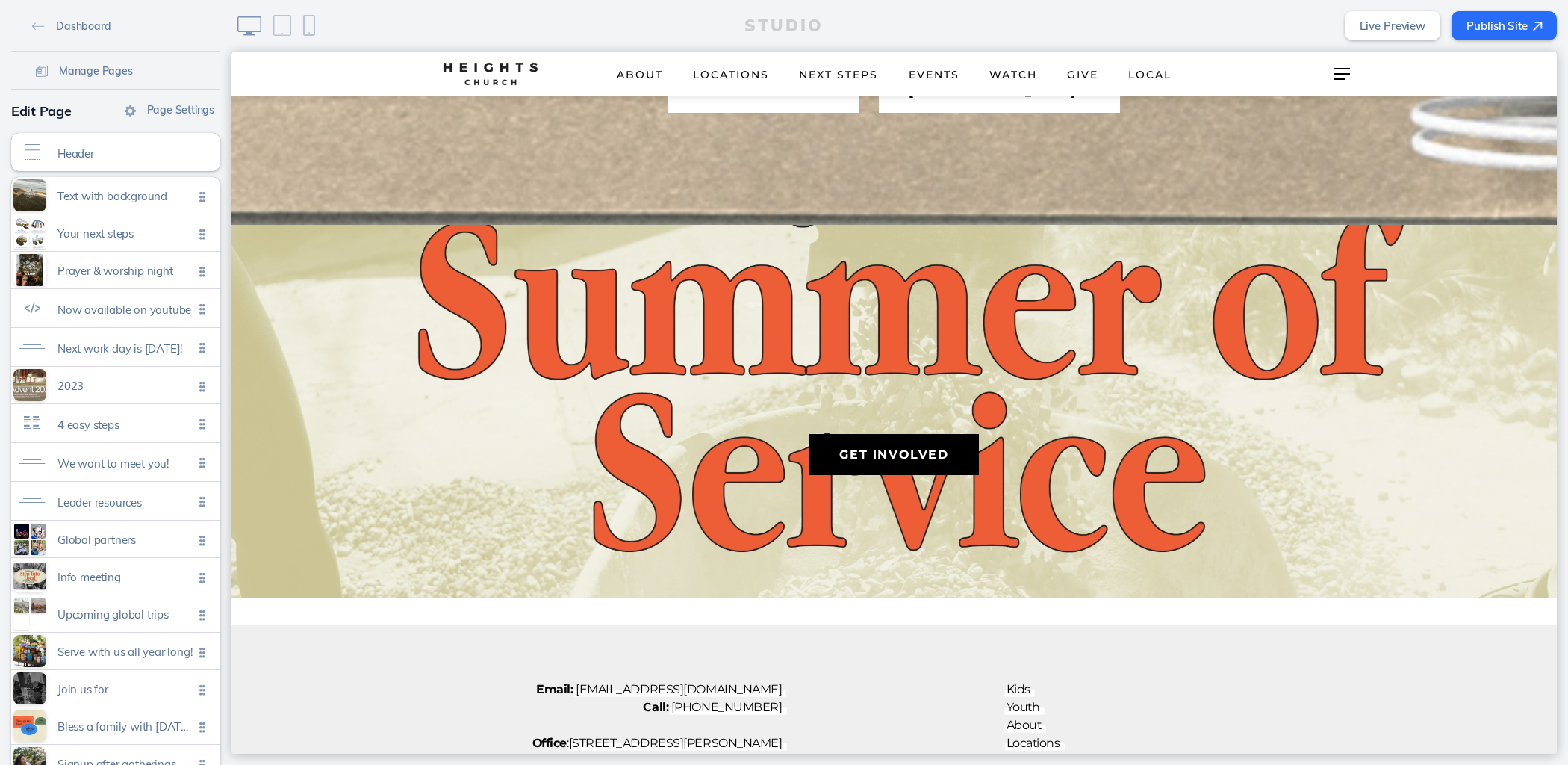
scroll to position [21189, 0]
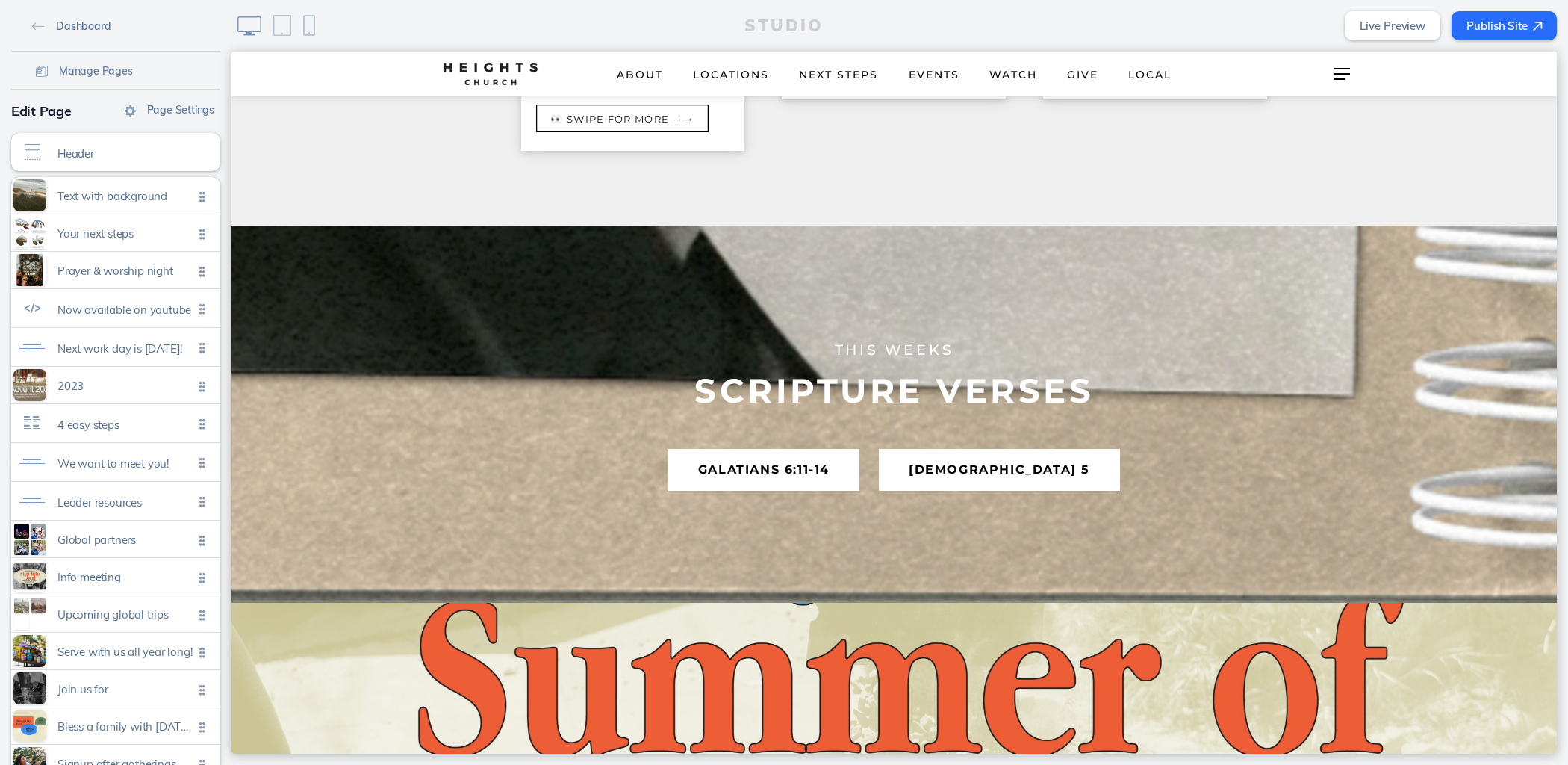
click at [60, 21] on span "Dashboard" at bounding box center [83, 26] width 55 height 14
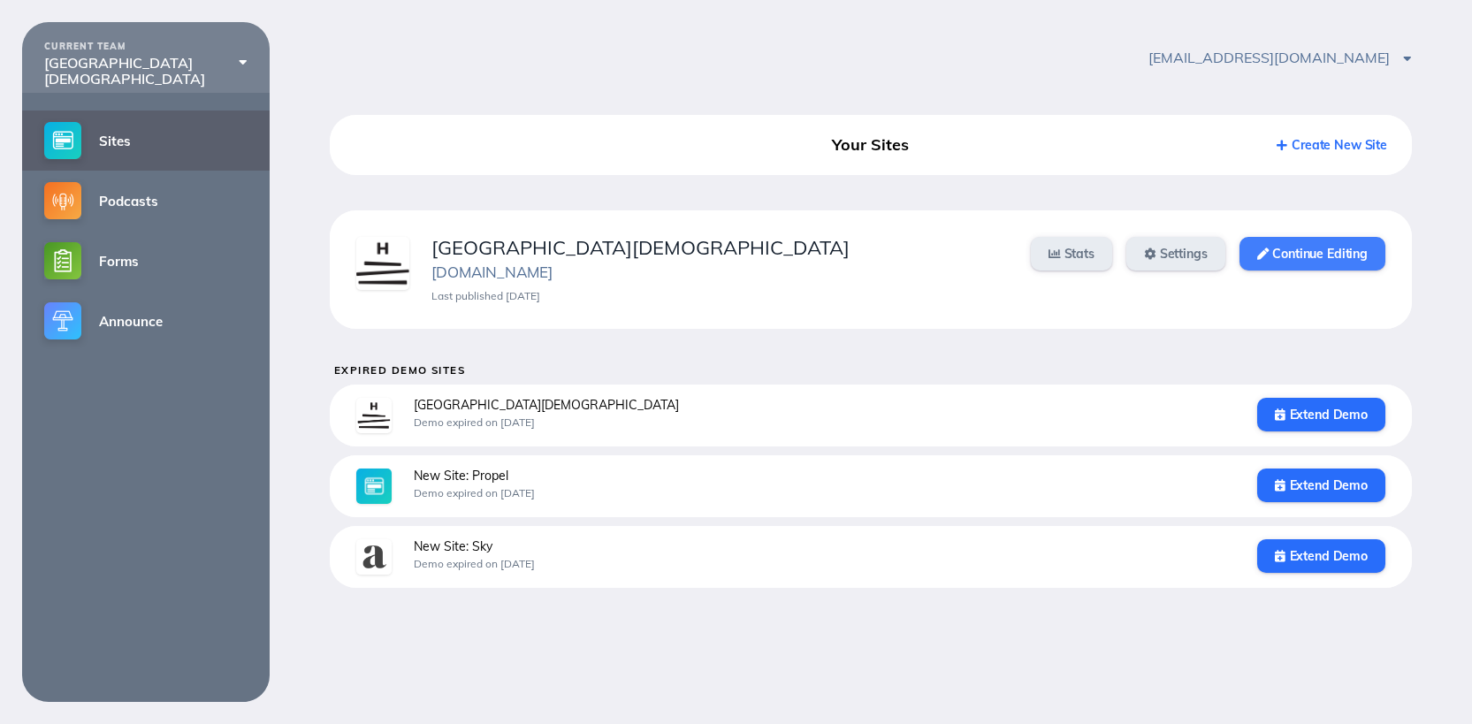
click at [1305, 259] on link "Continue Editing" at bounding box center [1313, 254] width 146 height 34
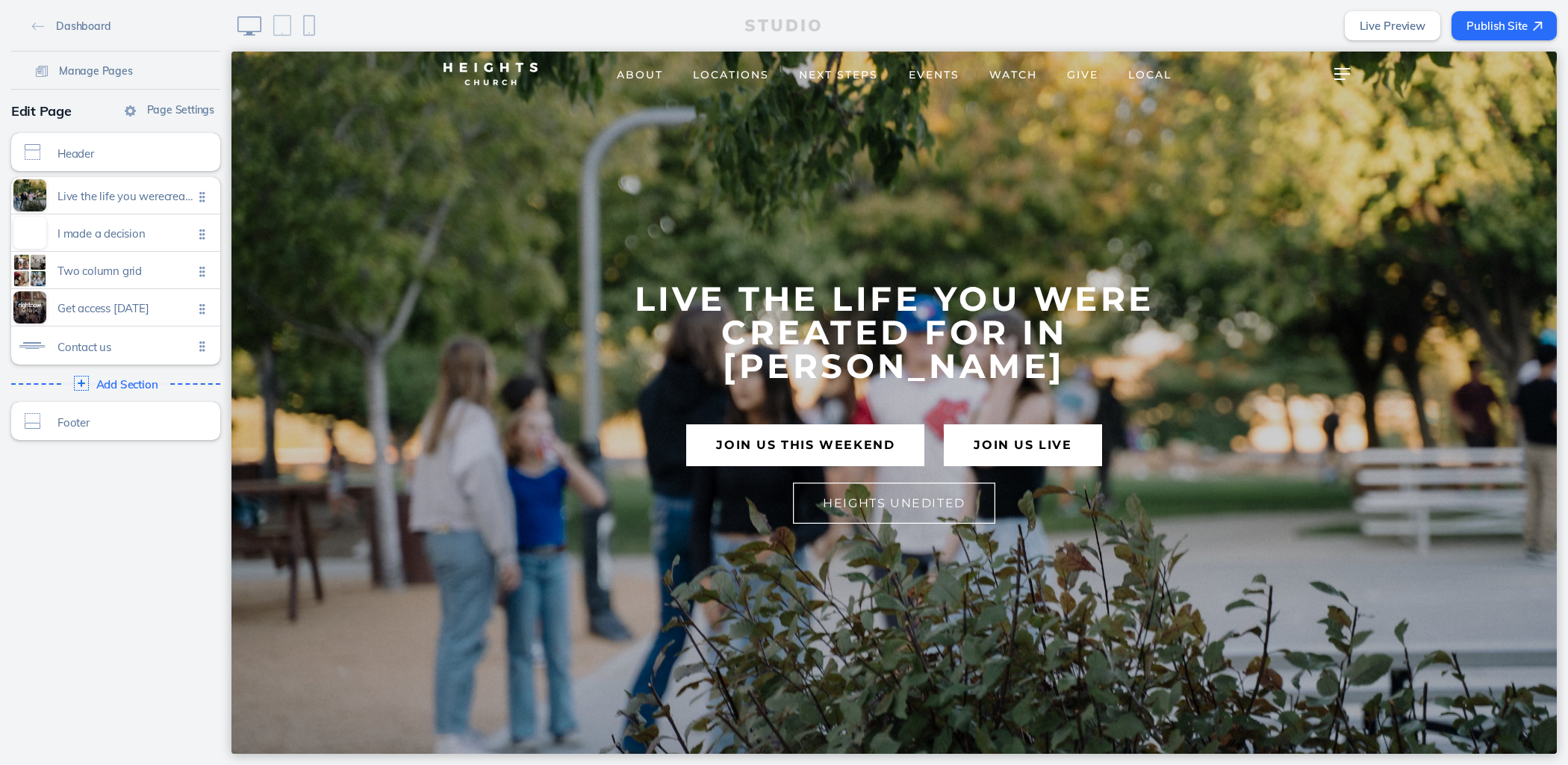
click at [1482, 34] on button "Publish Site" at bounding box center [1504, 25] width 106 height 29
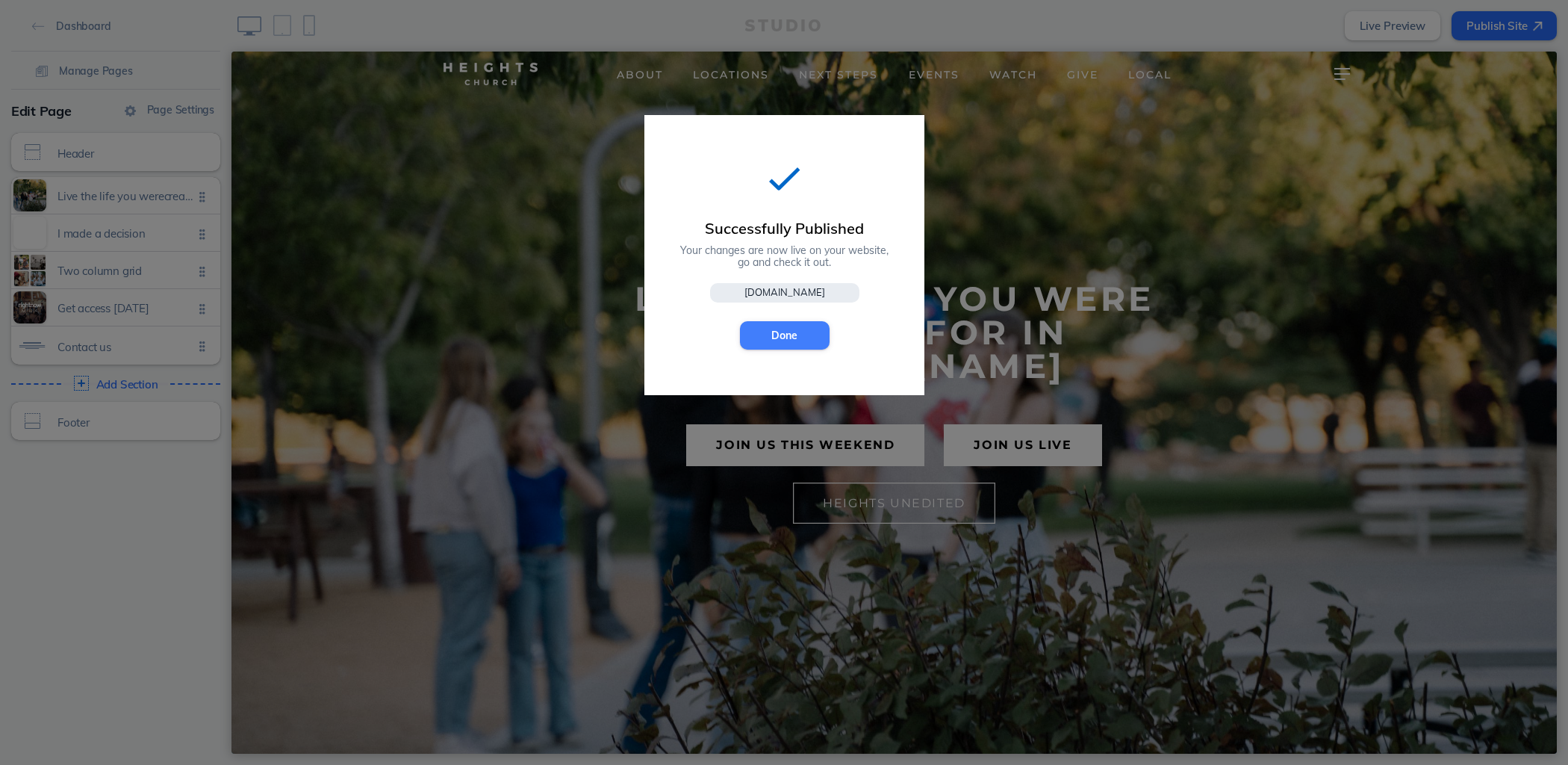
click at [803, 339] on button "Done" at bounding box center [784, 335] width 90 height 29
